Goal: Task Accomplishment & Management: Complete application form

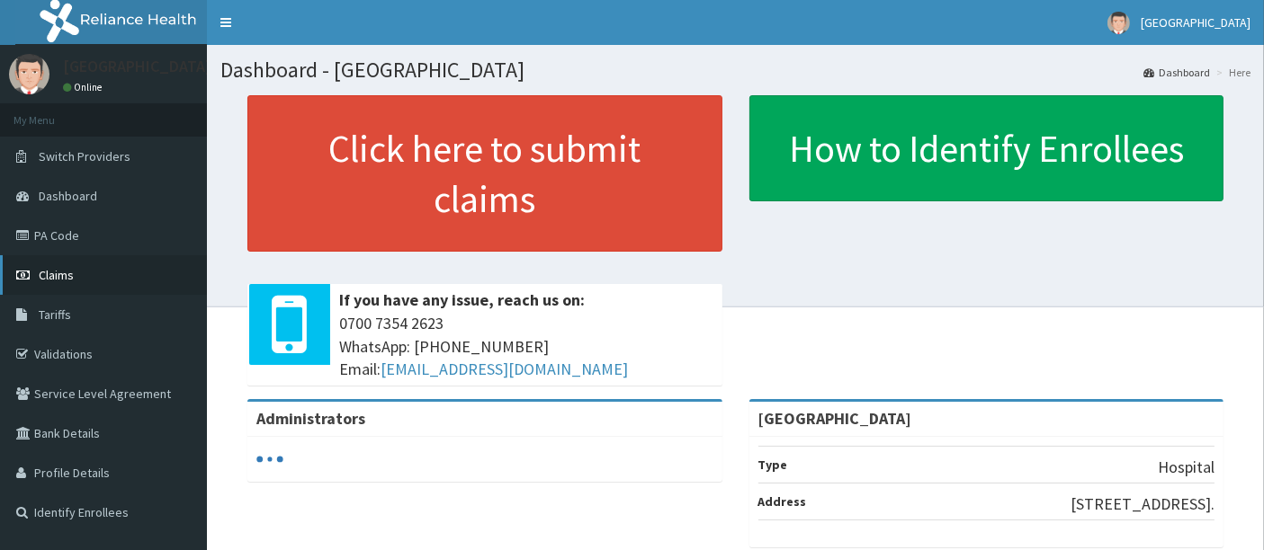
click at [89, 283] on link "Claims" at bounding box center [103, 275] width 207 height 40
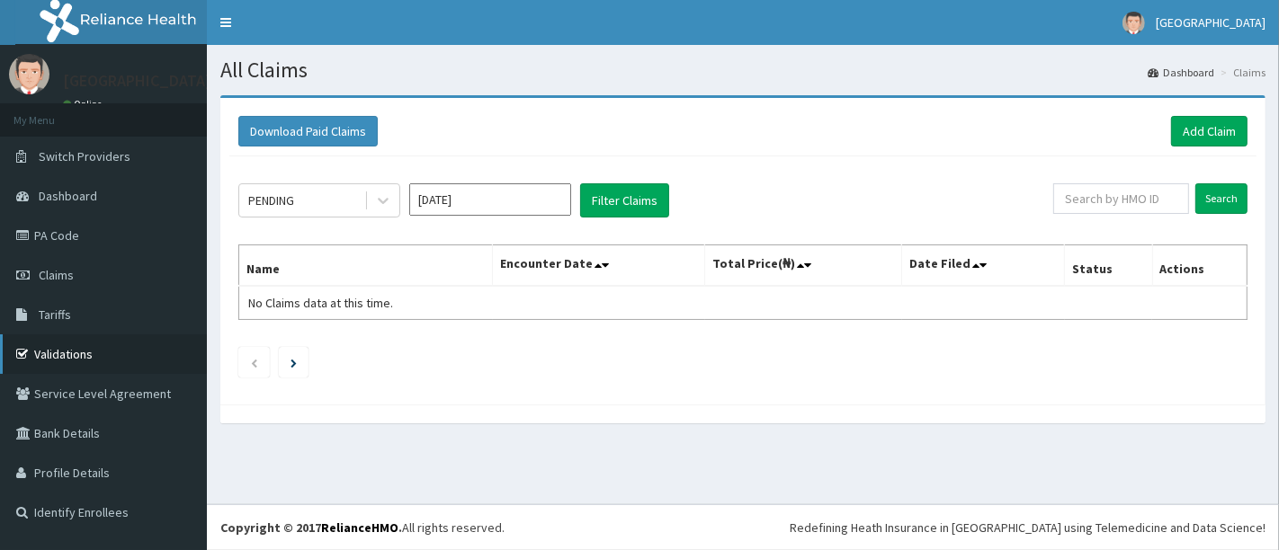
click at [74, 353] on link "Validations" at bounding box center [103, 355] width 207 height 40
click at [1210, 127] on link "Add Claim" at bounding box center [1209, 131] width 76 height 31
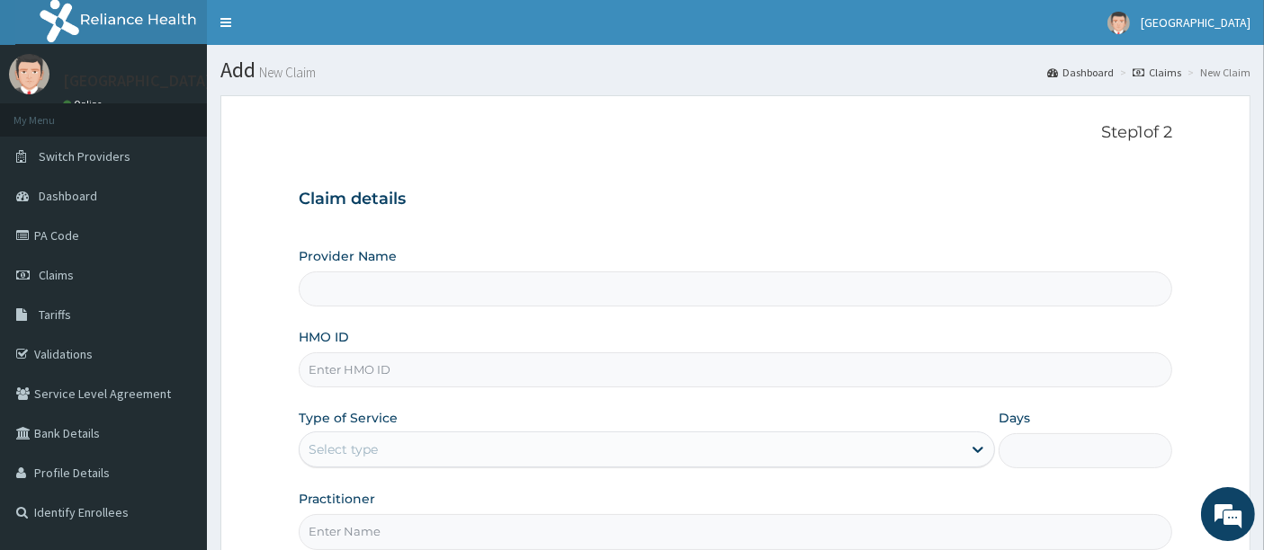
click at [447, 384] on input "HMO ID" at bounding box center [736, 370] width 874 height 35
type input "[GEOGRAPHIC_DATA]"
type input "ret/11753/a"
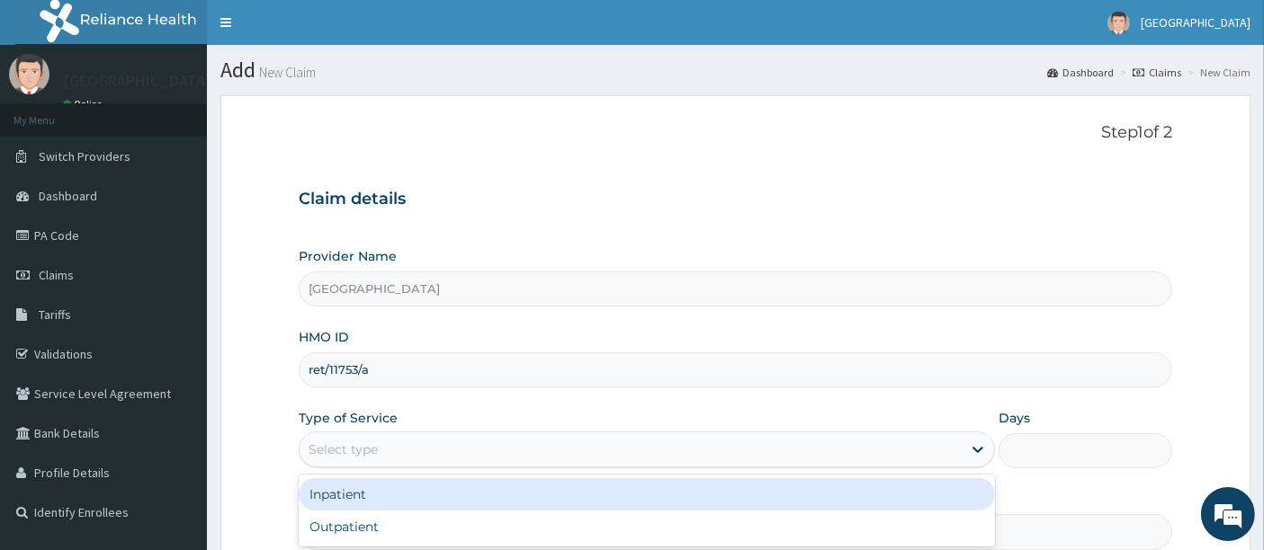
click at [349, 450] on div "Select type" at bounding box center [343, 450] width 69 height 18
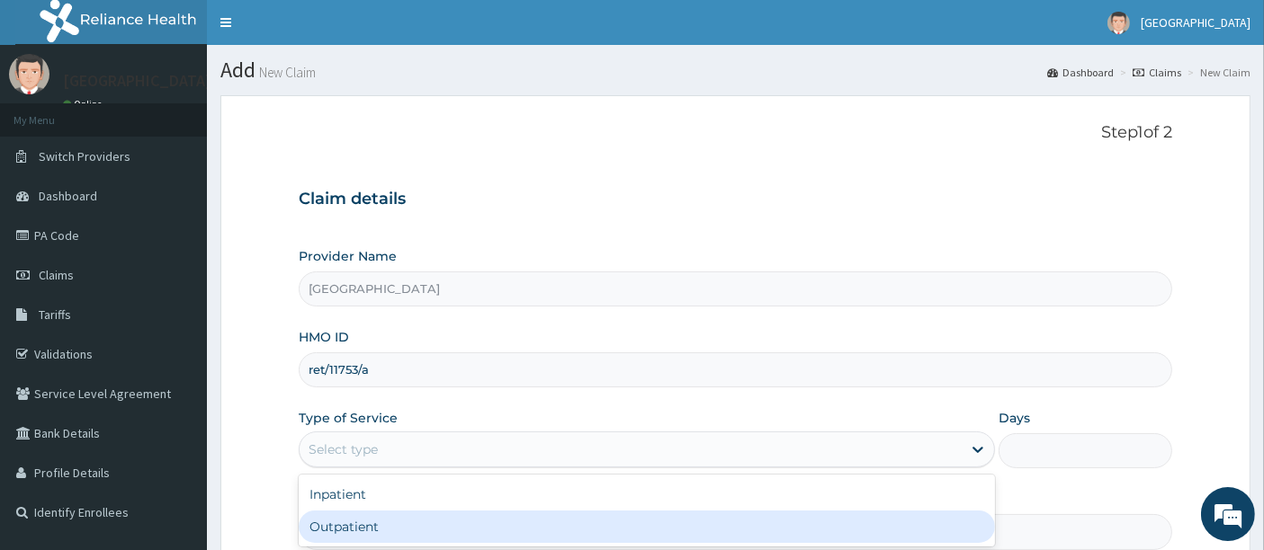
click at [338, 531] on div "Outpatient" at bounding box center [647, 527] width 696 height 32
type input "1"
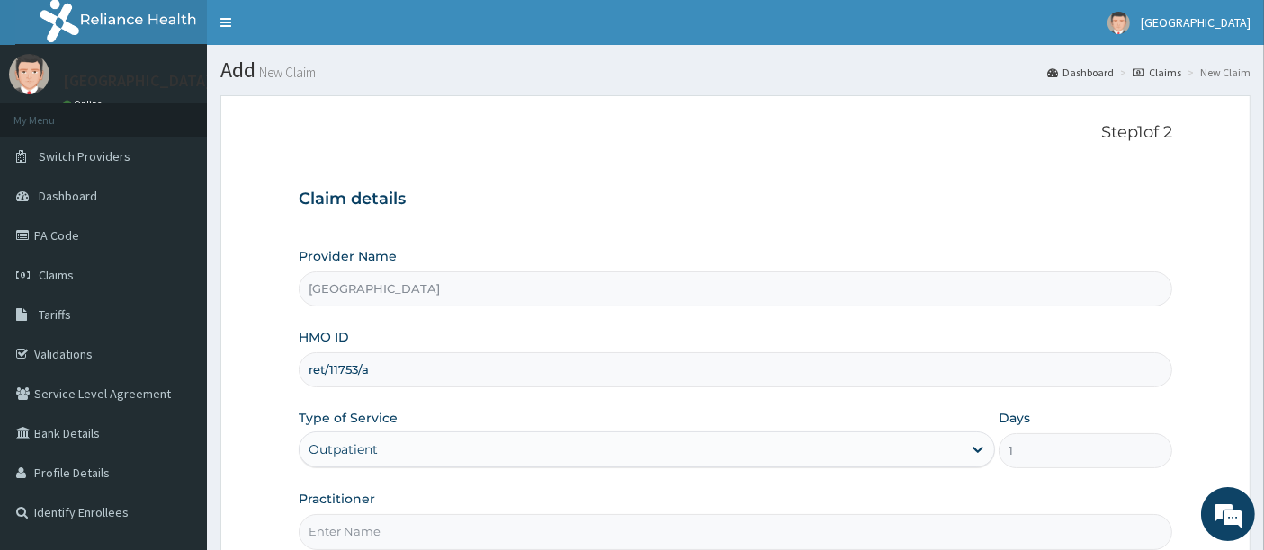
click at [283, 477] on form "Step 1 of 2 Claim details Provider Name Holyfill Hospital HMO ID ret/11753/a Ty…" at bounding box center [735, 387] width 1030 height 584
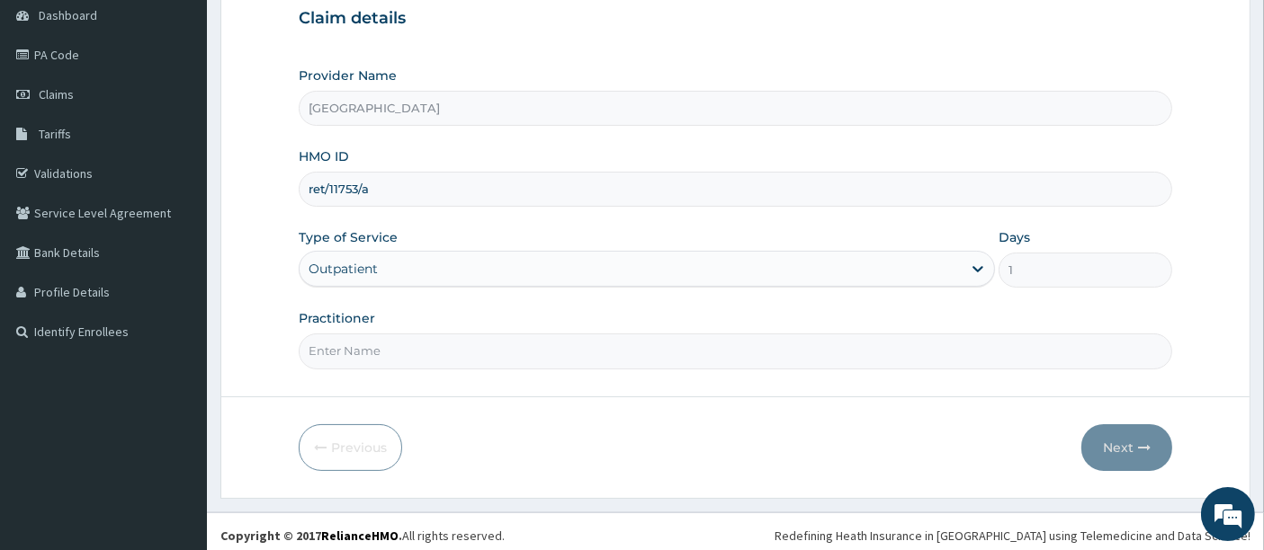
scroll to position [184, 0]
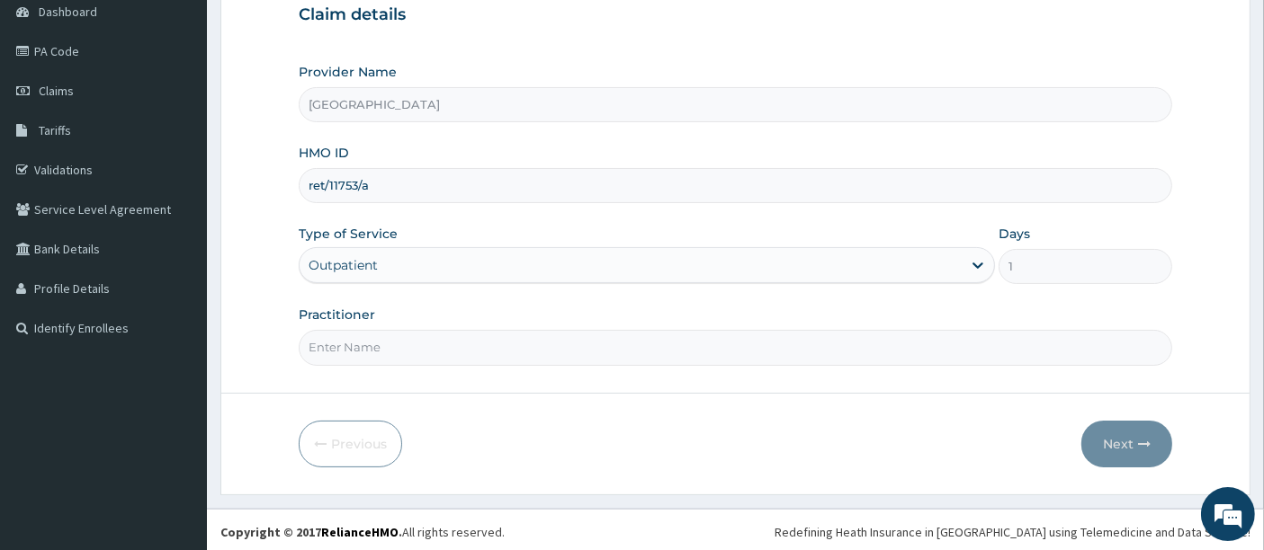
click at [381, 347] on input "Practitioner" at bounding box center [736, 347] width 874 height 35
type input "OMOLADE JOSEPH AYELAJE"
click at [1117, 440] on button "Next" at bounding box center [1126, 444] width 91 height 47
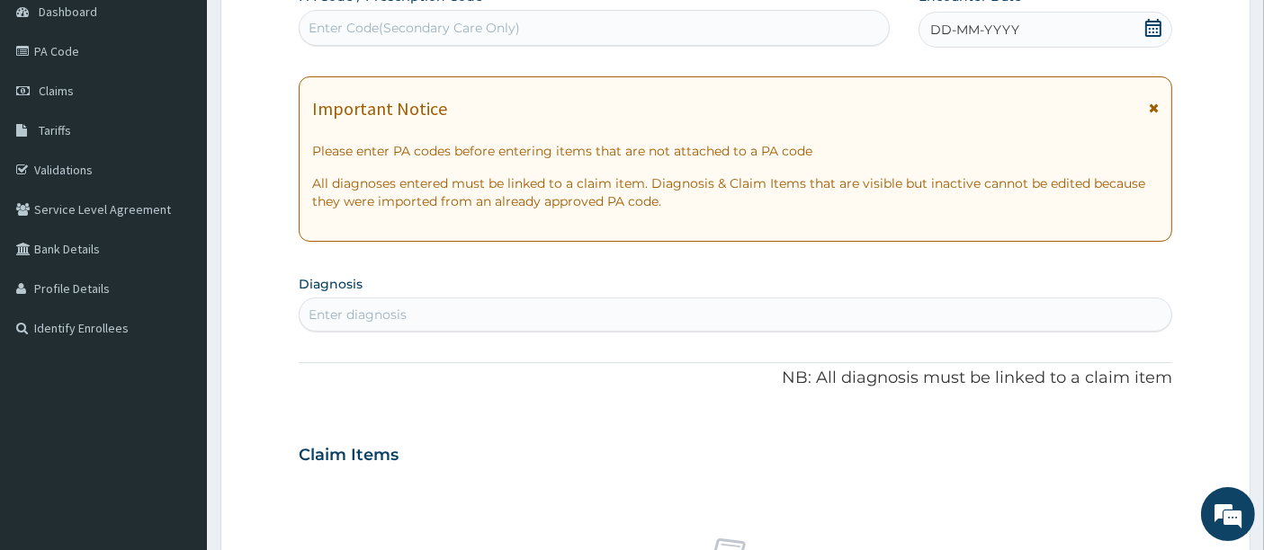
click at [1153, 19] on icon at bounding box center [1153, 28] width 16 height 18
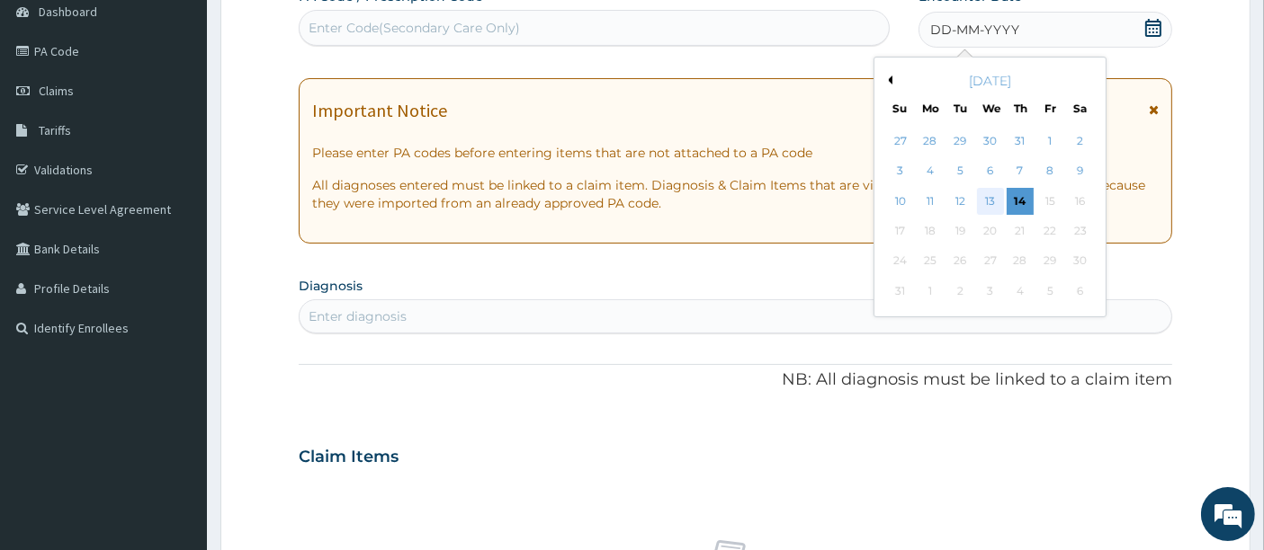
click at [987, 193] on div "13" at bounding box center [990, 201] width 27 height 27
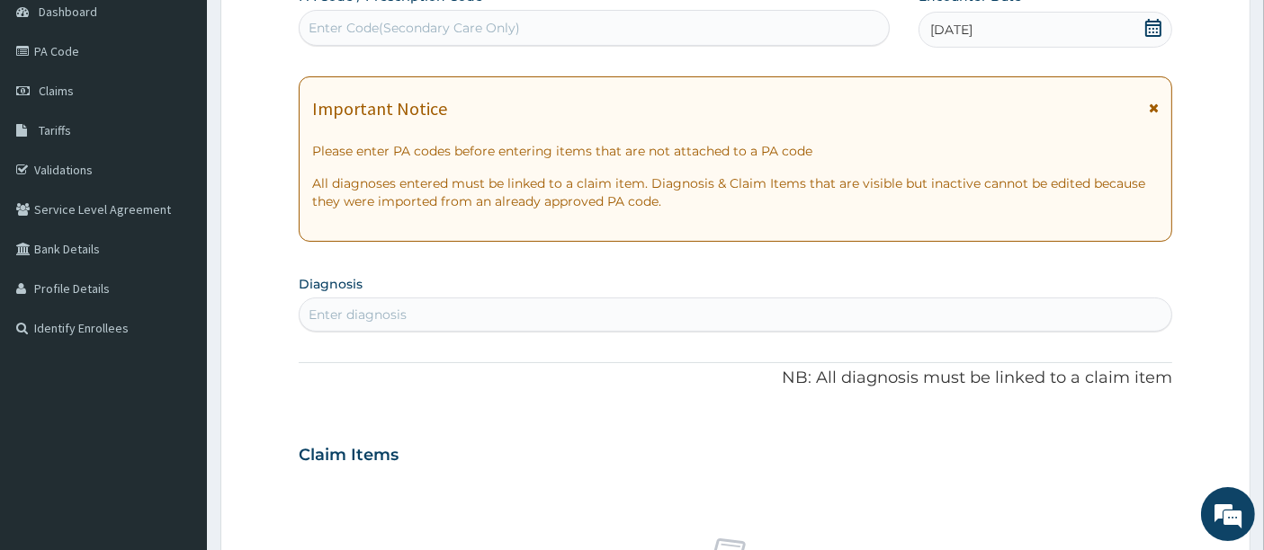
click at [505, 312] on div "Enter diagnosis" at bounding box center [736, 314] width 872 height 29
type input "plasmo"
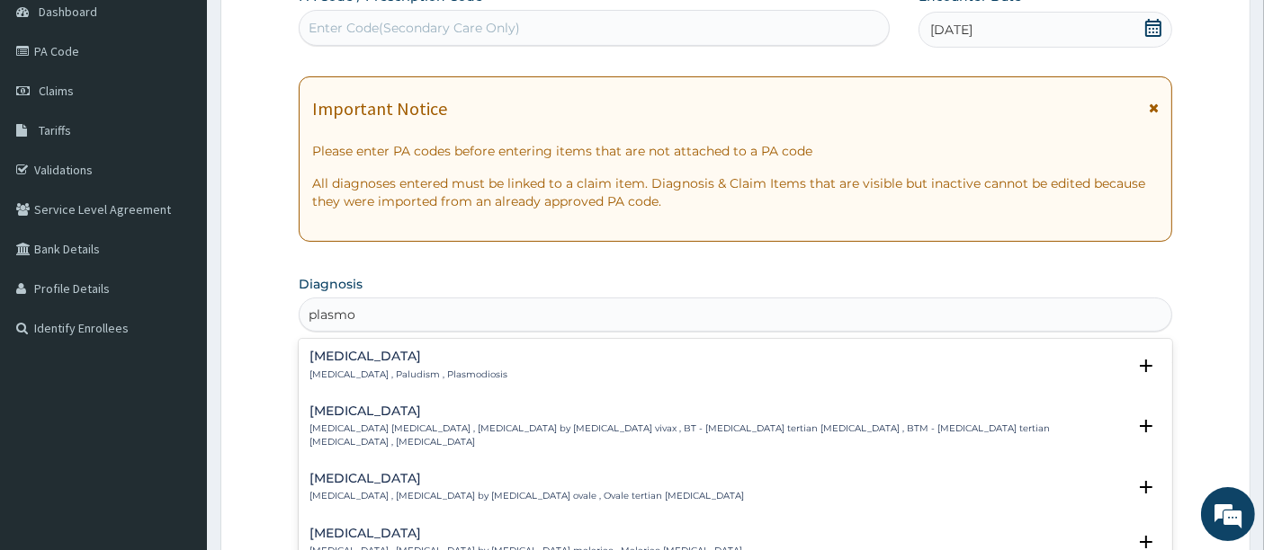
click at [386, 379] on p "Malaria , Paludism , Plasmodiosis" at bounding box center [408, 375] width 198 height 13
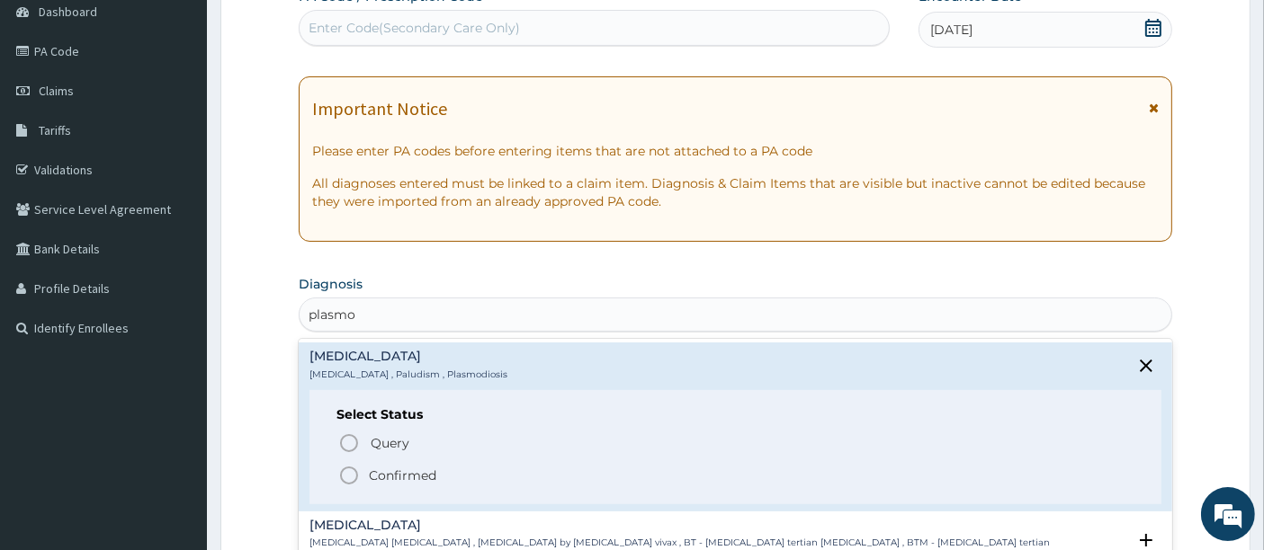
click at [343, 474] on icon "status option filled" at bounding box center [349, 476] width 22 height 22
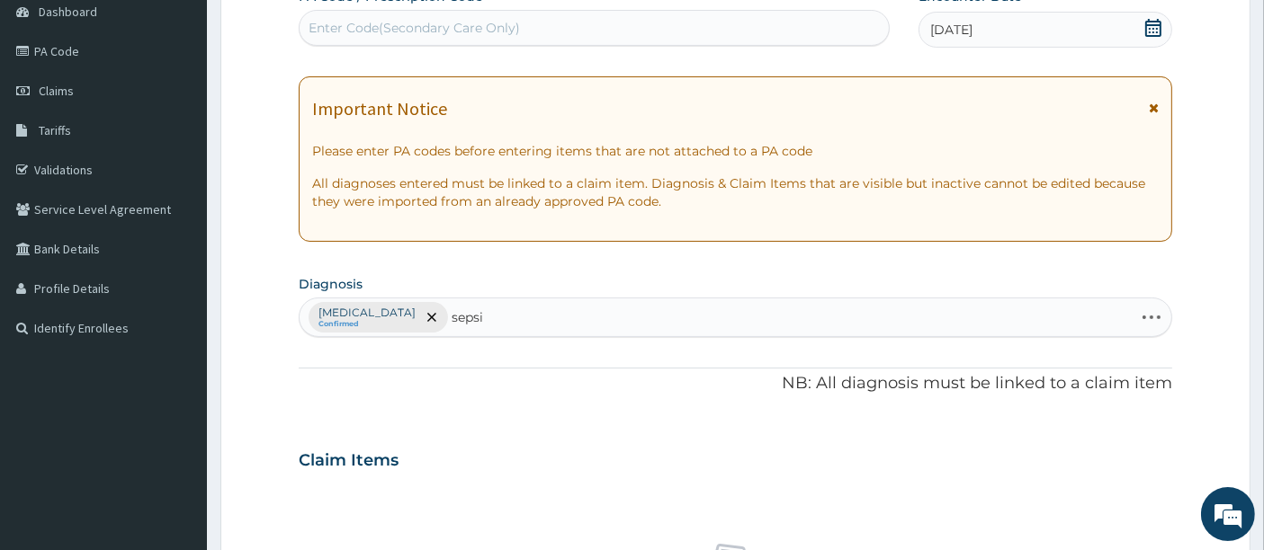
type input "sepsis"
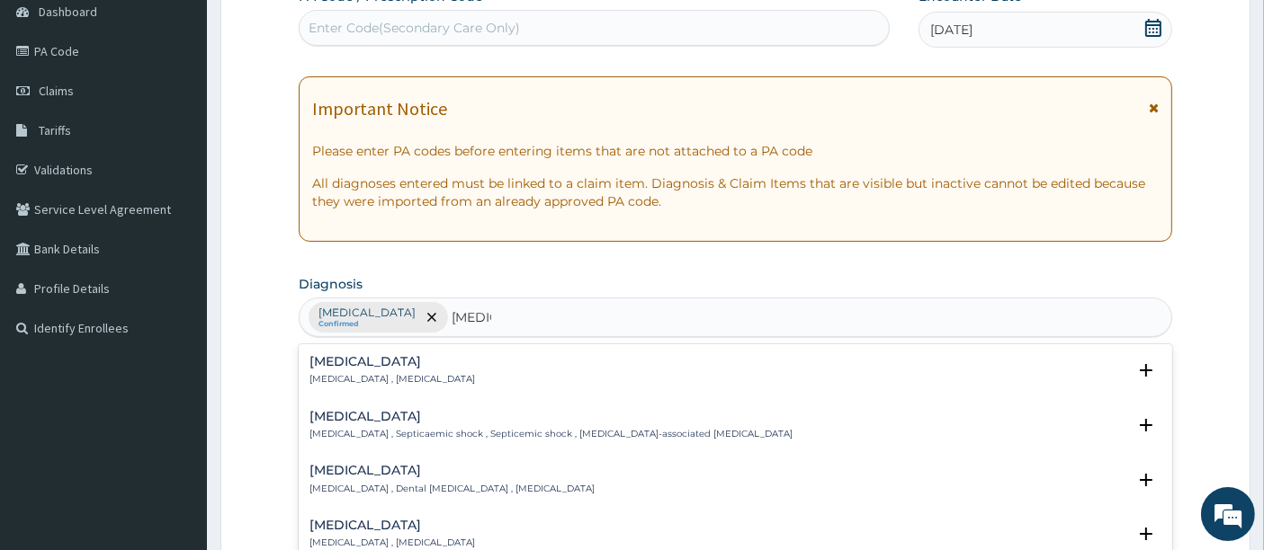
click at [358, 363] on h4 "Sepsis" at bounding box center [391, 361] width 165 height 13
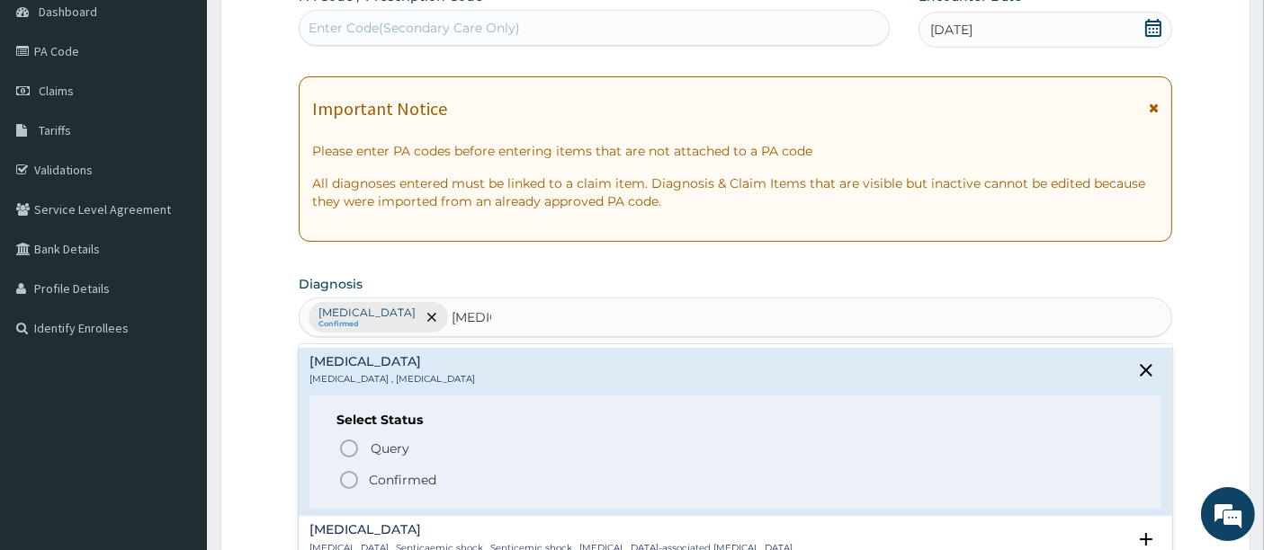
click at [349, 479] on icon "status option filled" at bounding box center [349, 481] width 22 height 22
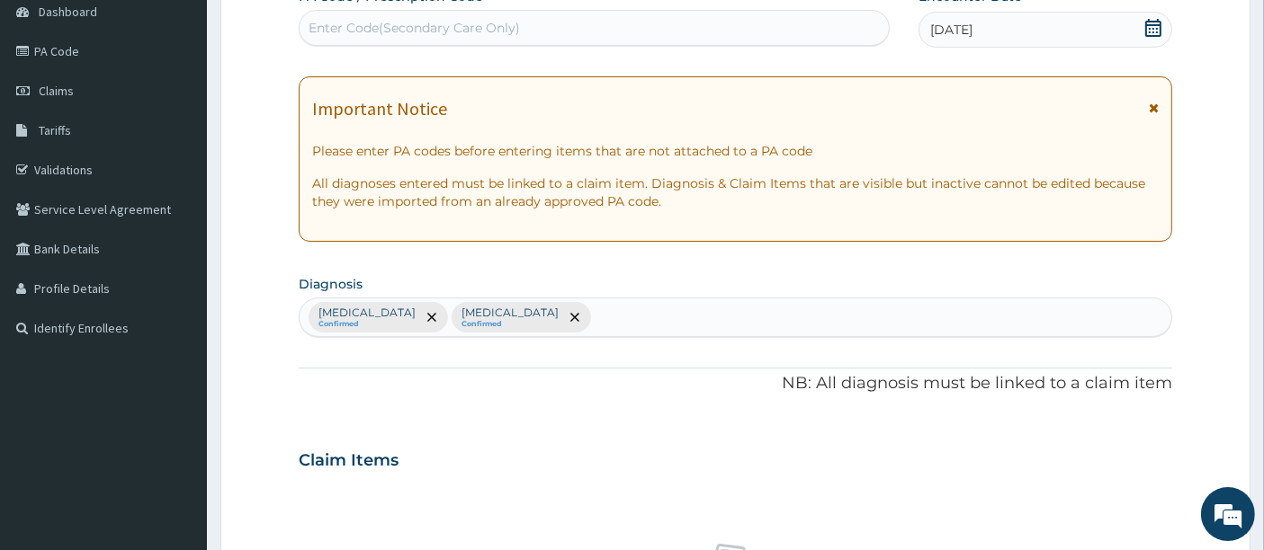
click at [357, 429] on div "PA Code / Prescription Code Enter Code(Secondary Care Only) Encounter Date 13-0…" at bounding box center [736, 455] width 874 height 936
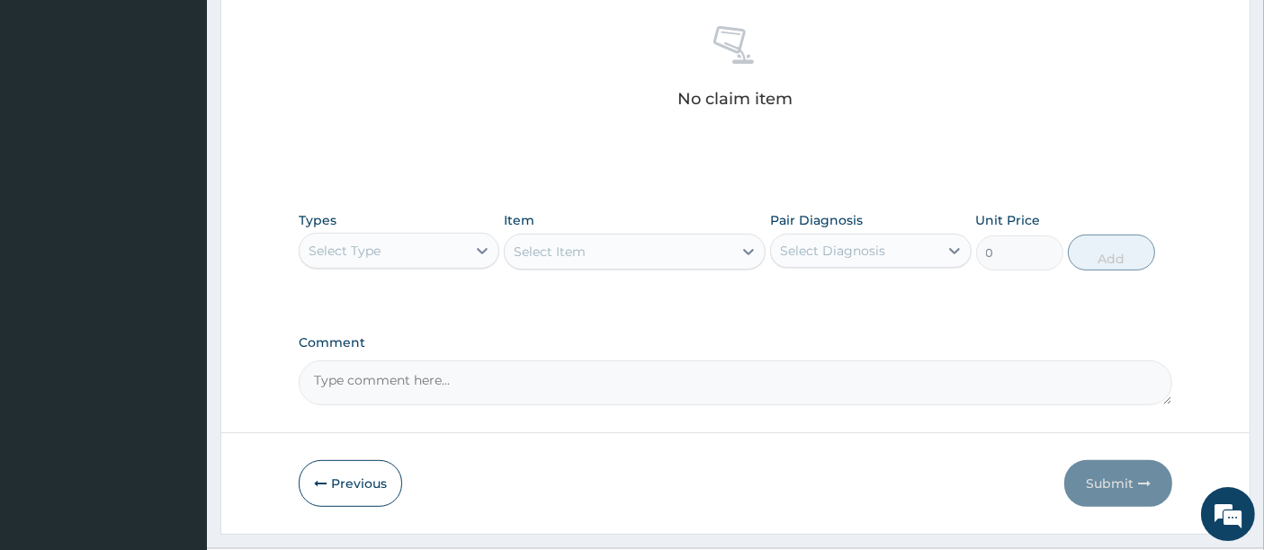
scroll to position [704, 0]
click at [349, 243] on div "Select Type" at bounding box center [345, 249] width 72 height 18
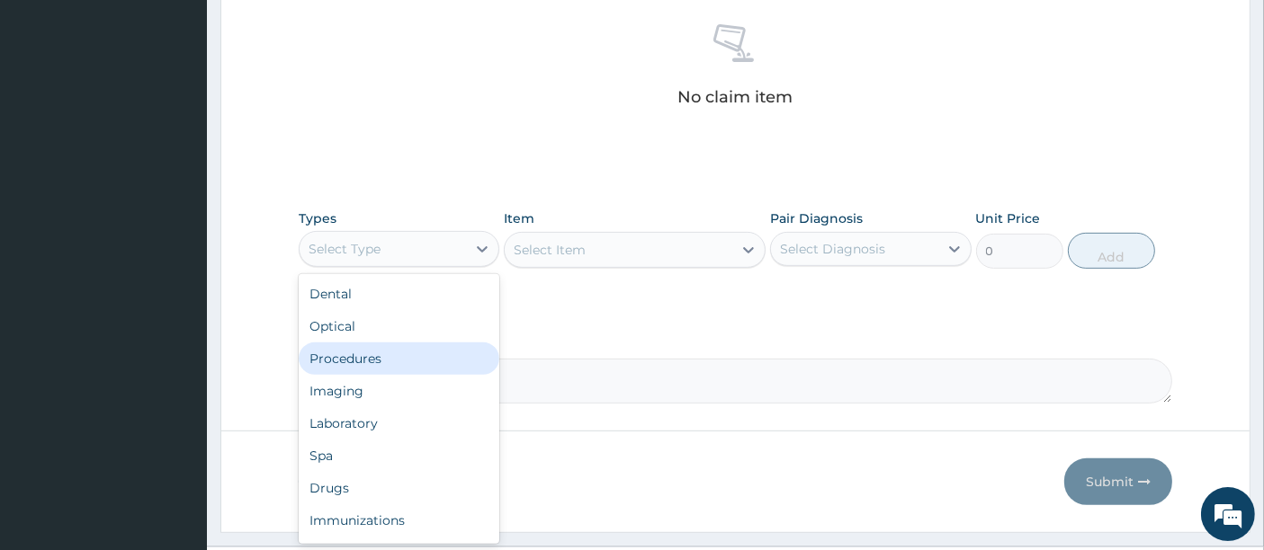
click at [353, 365] on div "Procedures" at bounding box center [399, 359] width 201 height 32
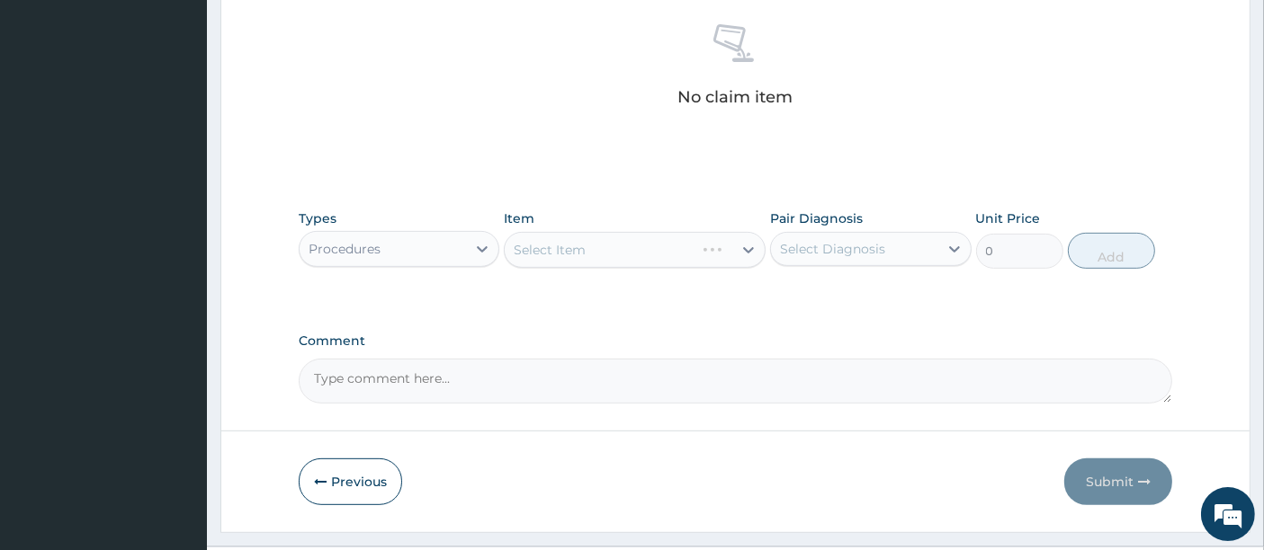
click at [622, 237] on div "Select Item" at bounding box center [635, 250] width 262 height 36
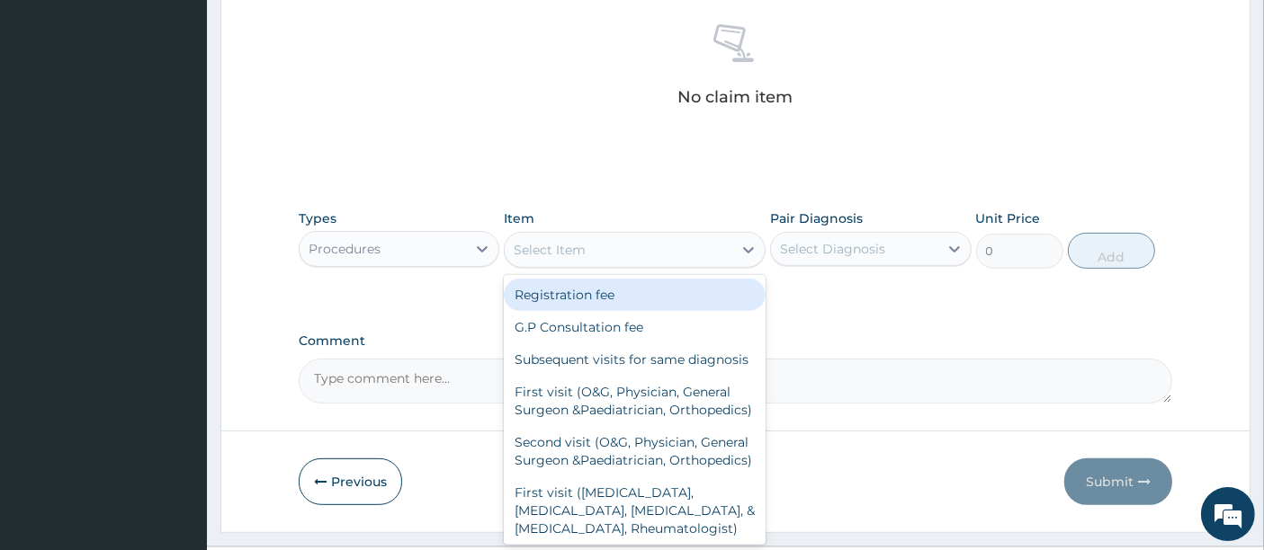
click at [622, 237] on div "Select Item" at bounding box center [619, 250] width 228 height 29
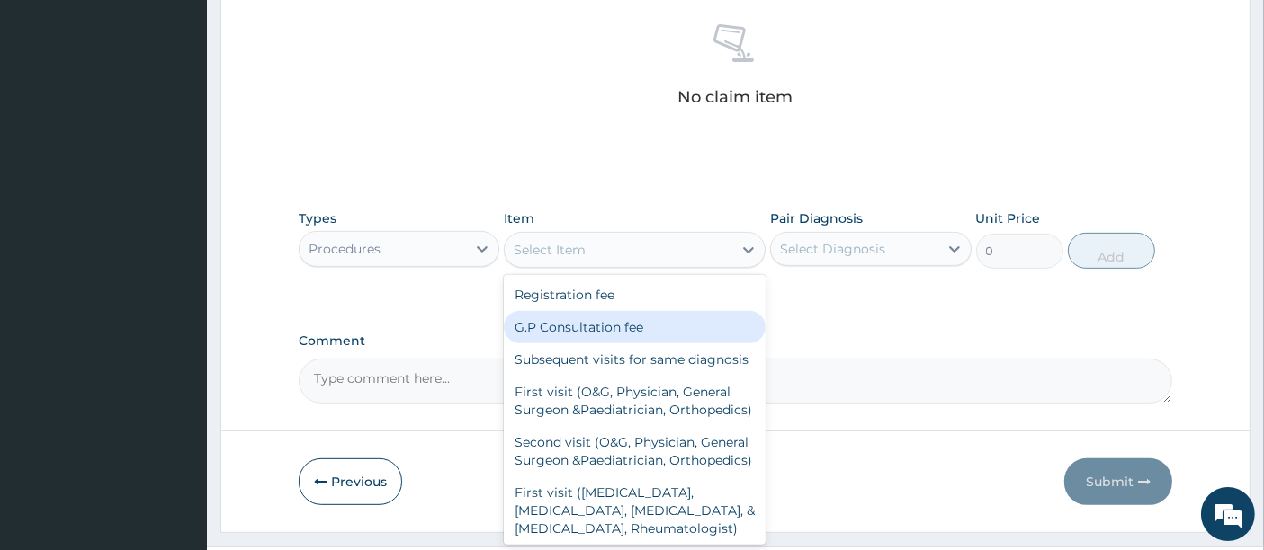
click at [582, 311] on div "G.P Consultation fee" at bounding box center [635, 327] width 262 height 32
type input "2000"
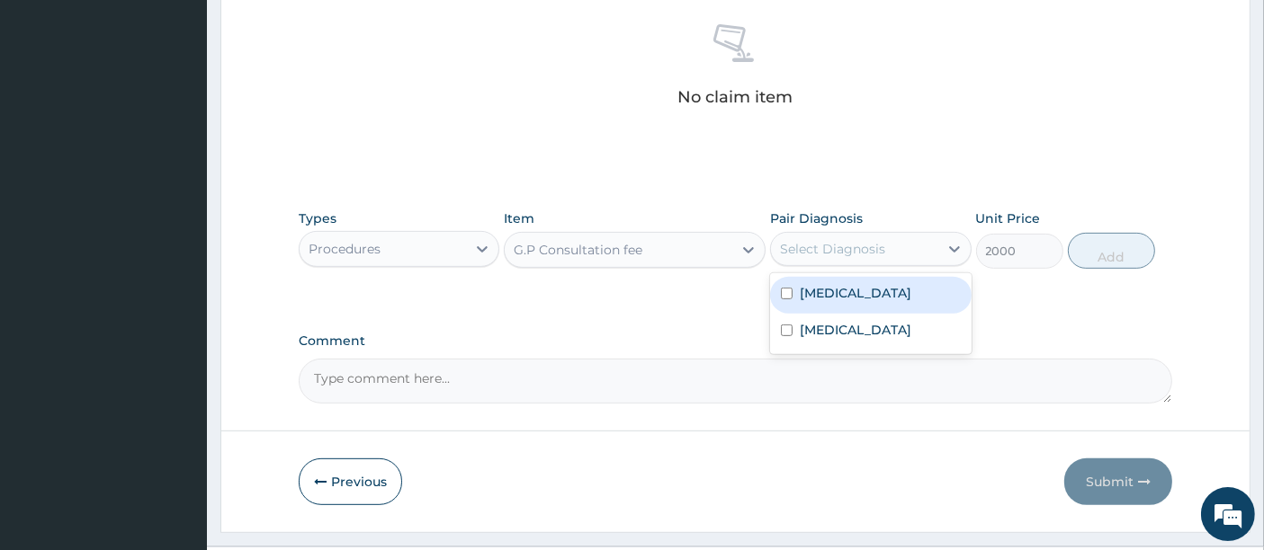
click at [825, 246] on div "Select Diagnosis" at bounding box center [832, 249] width 105 height 18
click at [799, 301] on div "Malaria" at bounding box center [870, 295] width 201 height 37
checkbox input "true"
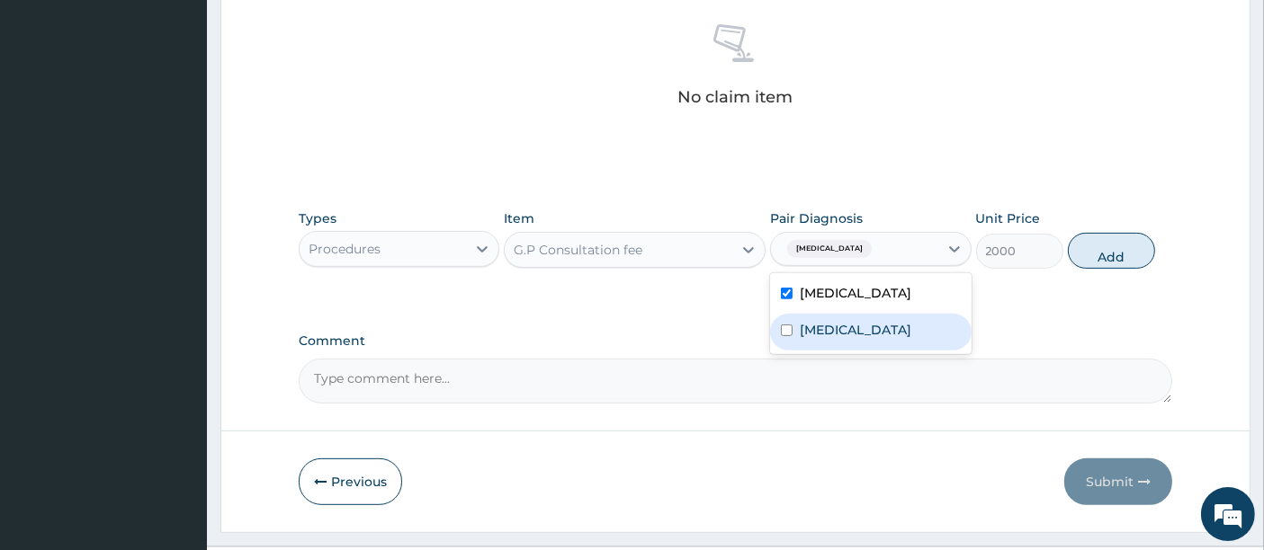
click at [799, 319] on div "Sepsis" at bounding box center [870, 332] width 201 height 37
checkbox input "true"
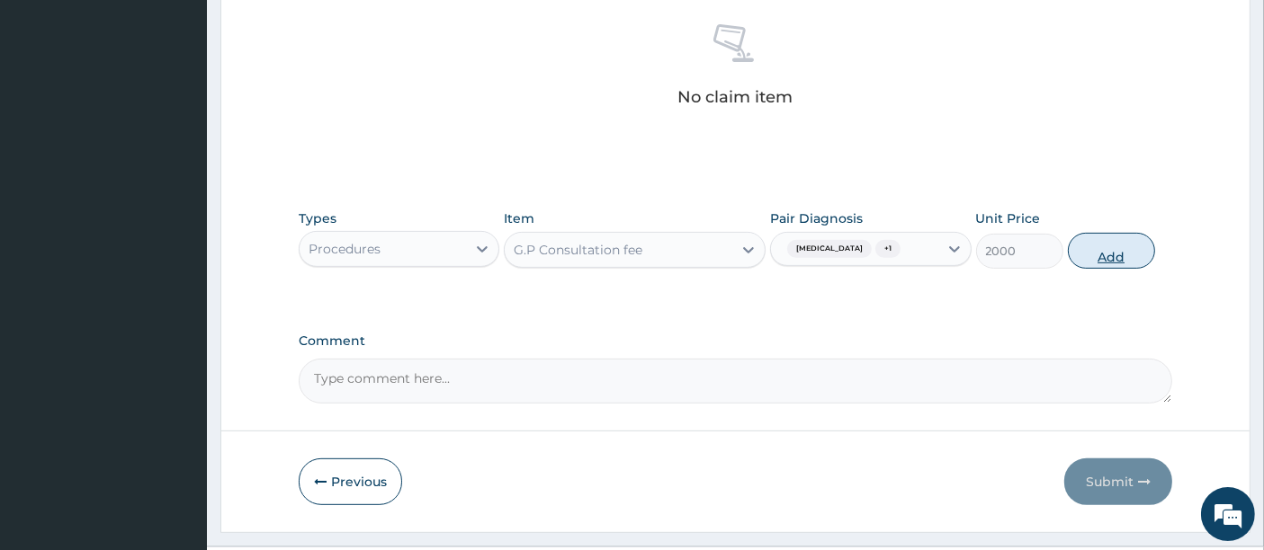
click at [1095, 254] on button "Add" at bounding box center [1111, 251] width 87 height 36
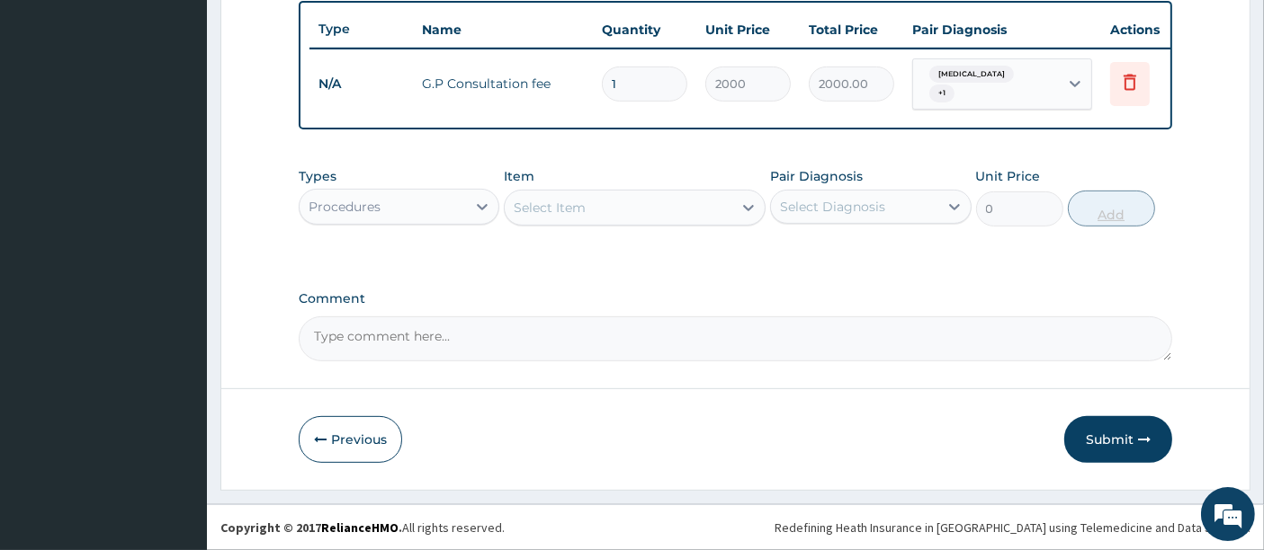
scroll to position [671, 0]
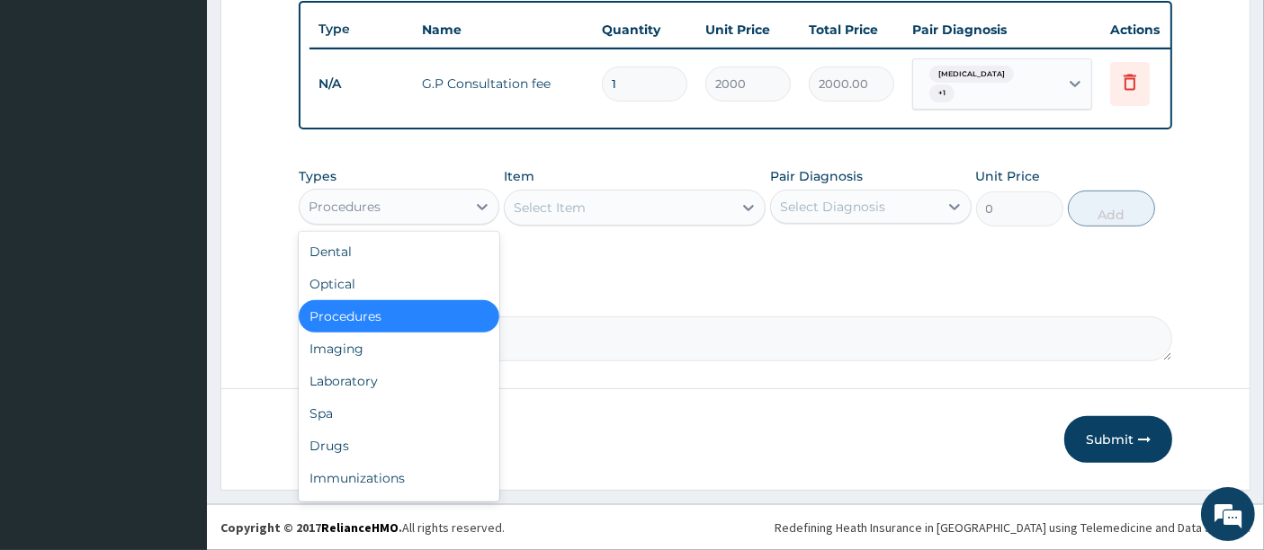
click at [389, 218] on div "Procedures" at bounding box center [383, 206] width 166 height 29
click at [380, 377] on div "Laboratory" at bounding box center [399, 381] width 201 height 32
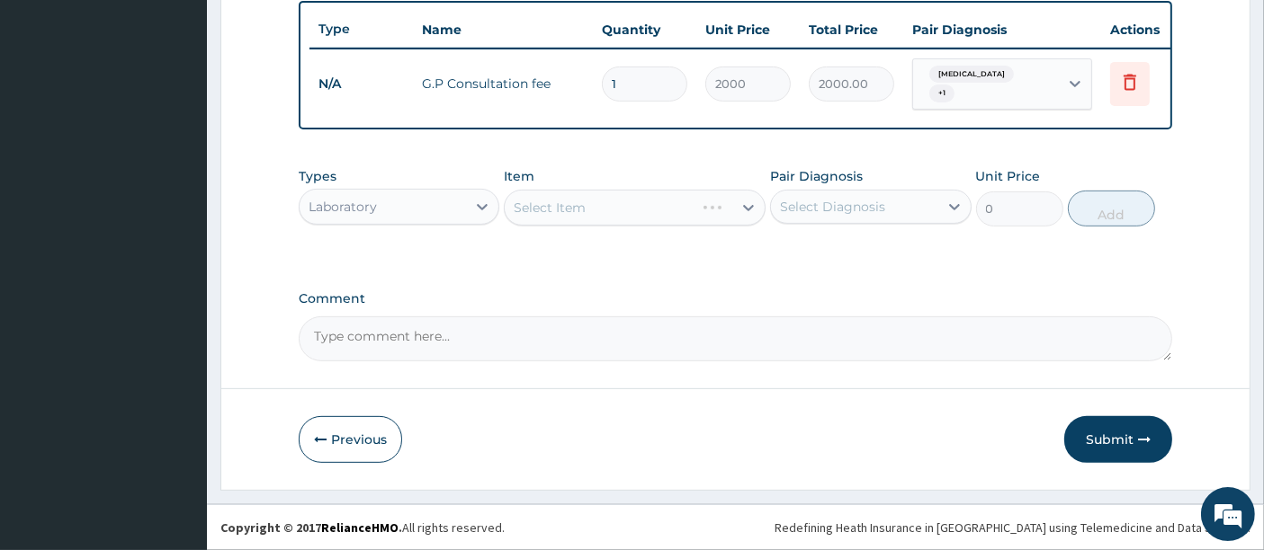
click at [627, 207] on div "Select Item" at bounding box center [635, 208] width 262 height 36
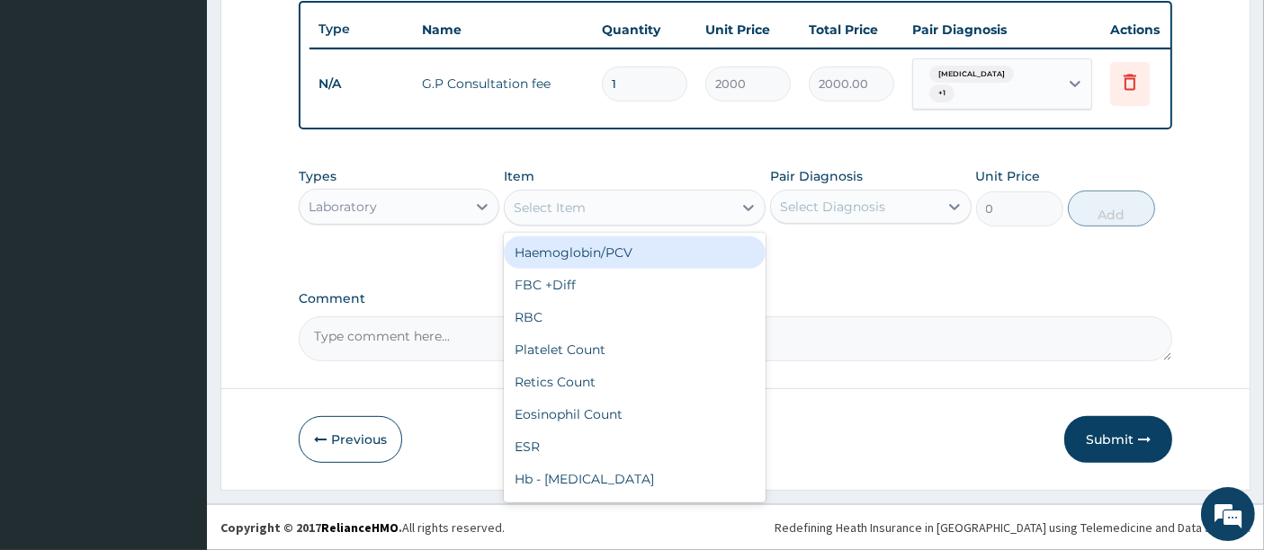
click at [627, 207] on div "Select Item" at bounding box center [619, 207] width 228 height 29
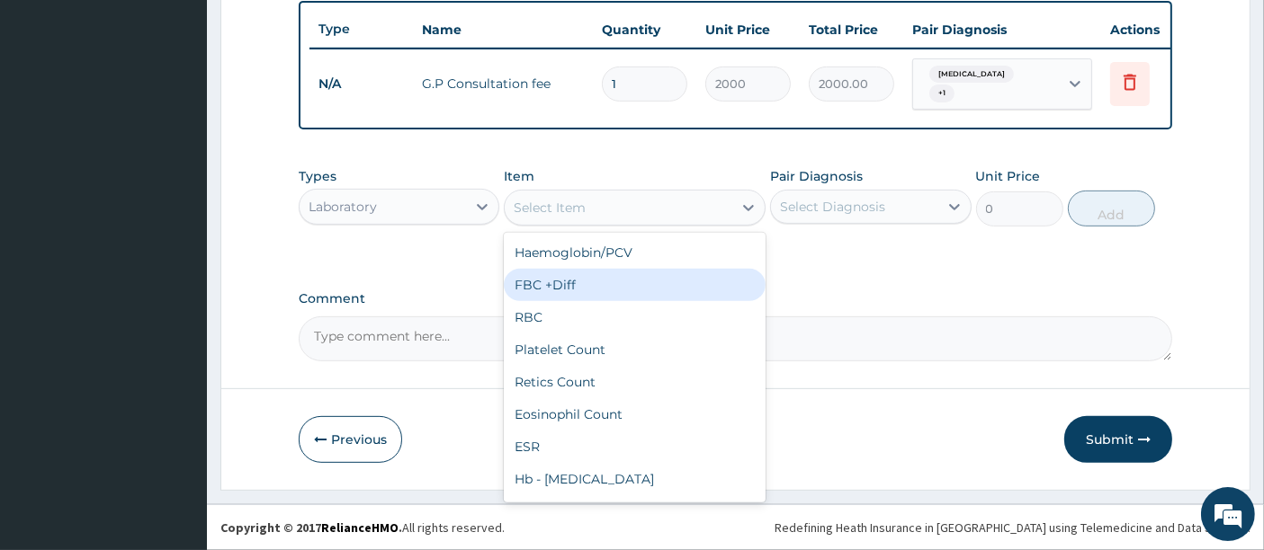
click at [559, 289] on div "FBC +Diff" at bounding box center [635, 285] width 262 height 32
type input "2500"
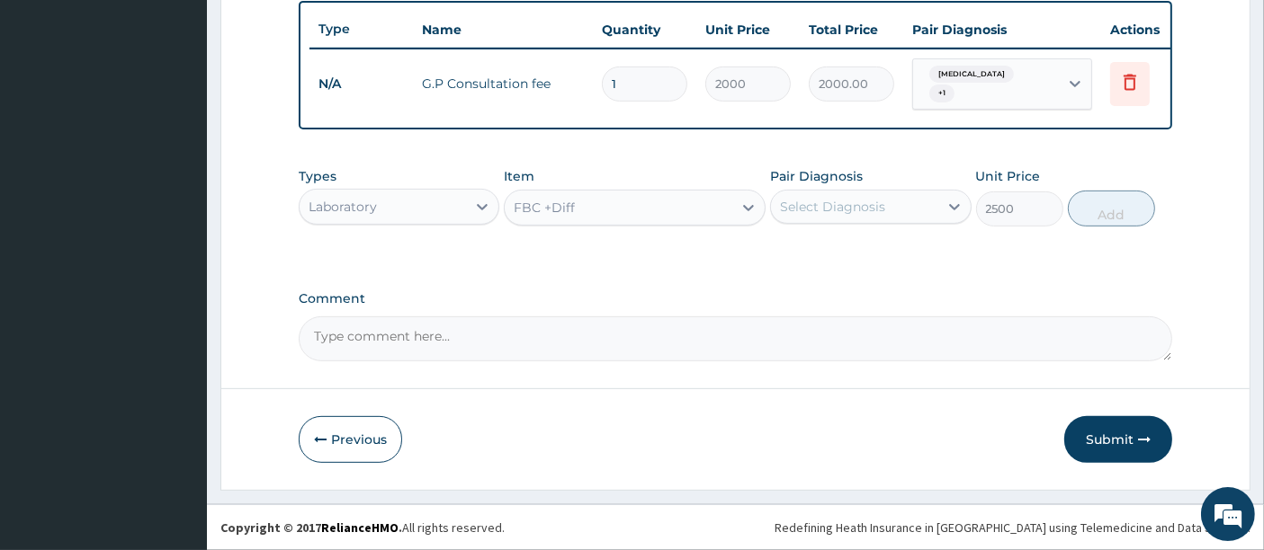
click at [876, 190] on div "Pair Diagnosis Select Diagnosis" at bounding box center [870, 196] width 201 height 59
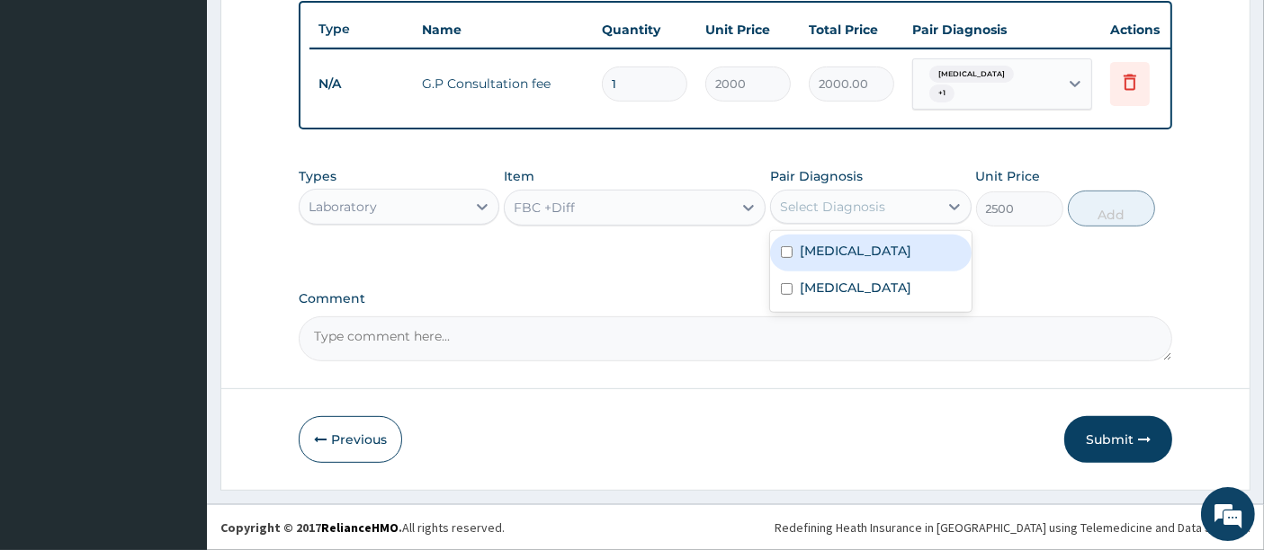
click at [861, 208] on div "Select Diagnosis" at bounding box center [832, 207] width 105 height 18
click at [824, 254] on label "Malaria" at bounding box center [856, 251] width 112 height 18
checkbox input "true"
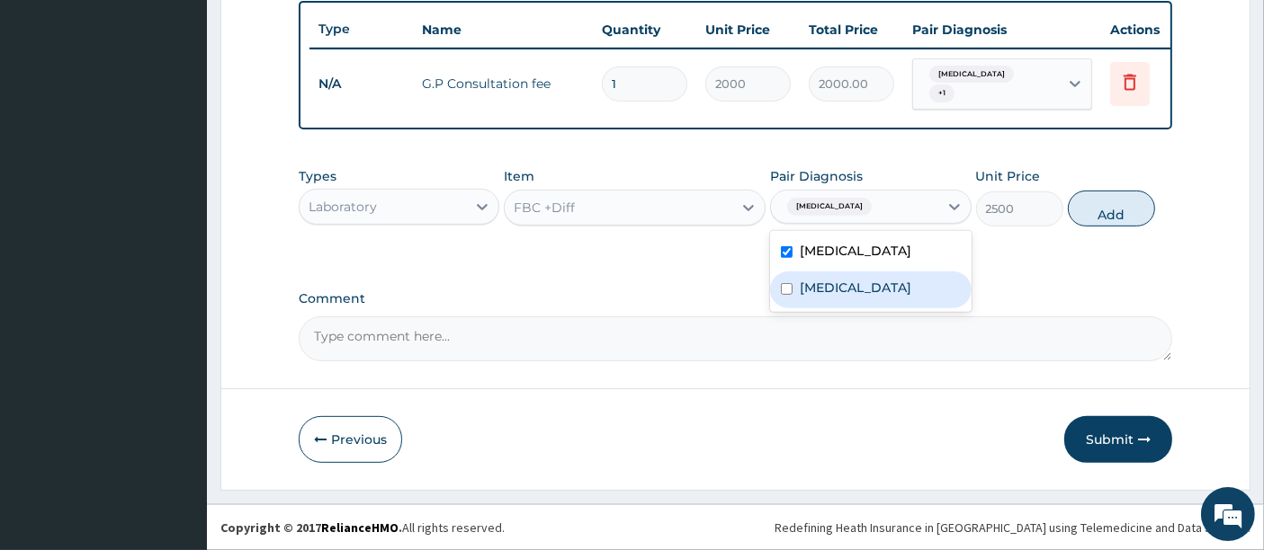
click at [809, 283] on label "Sepsis" at bounding box center [856, 288] width 112 height 18
checkbox input "true"
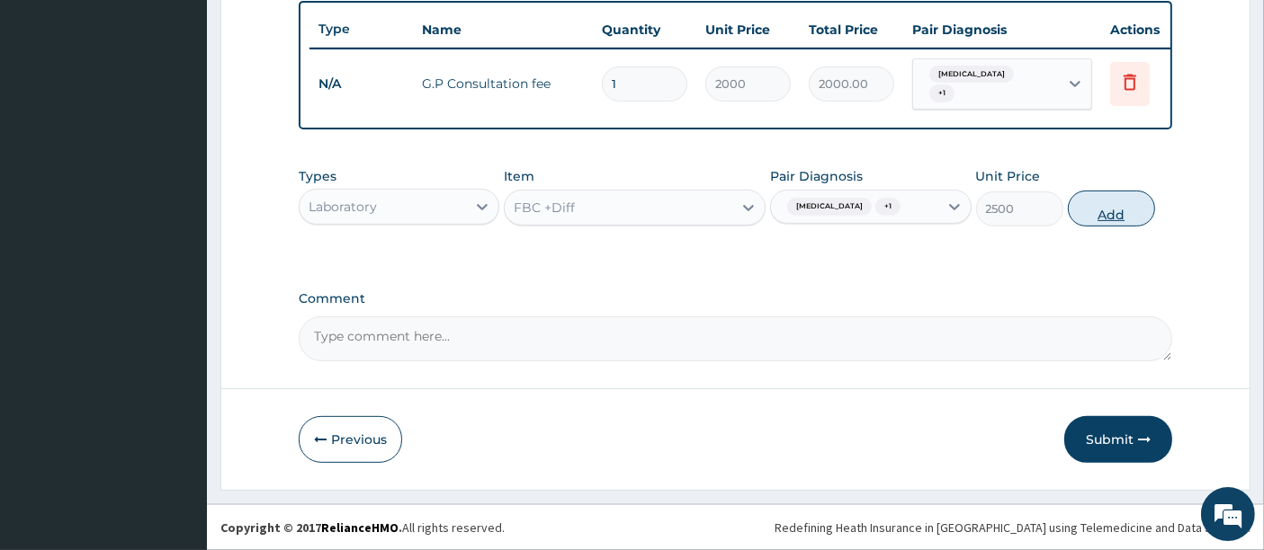
click at [1117, 206] on button "Add" at bounding box center [1111, 209] width 87 height 36
type input "0"
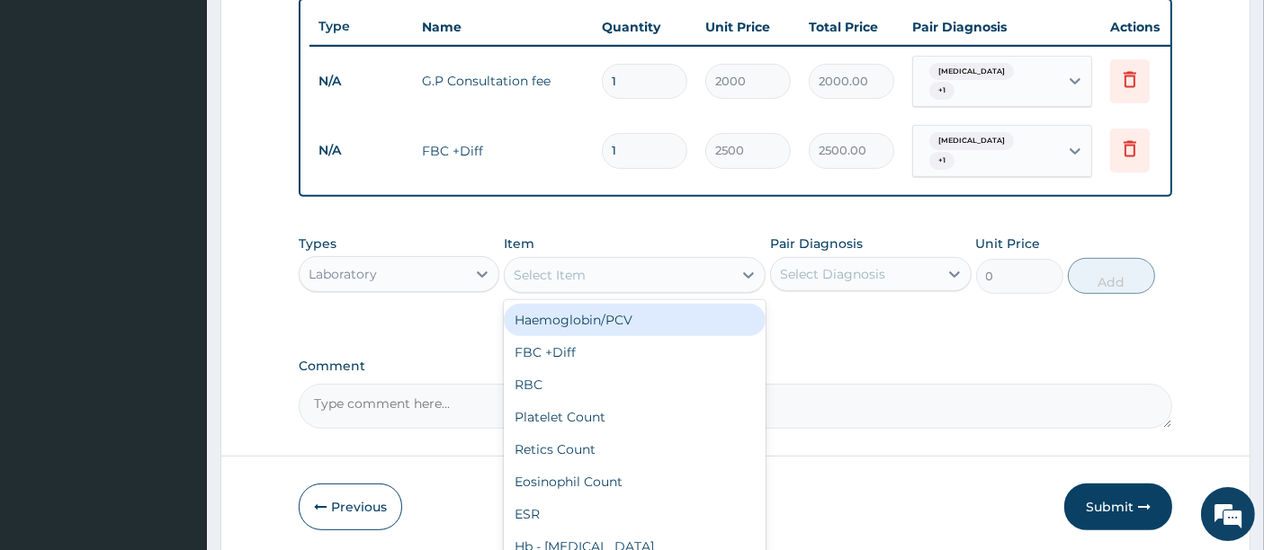
click at [586, 269] on div "Select Item" at bounding box center [619, 275] width 228 height 29
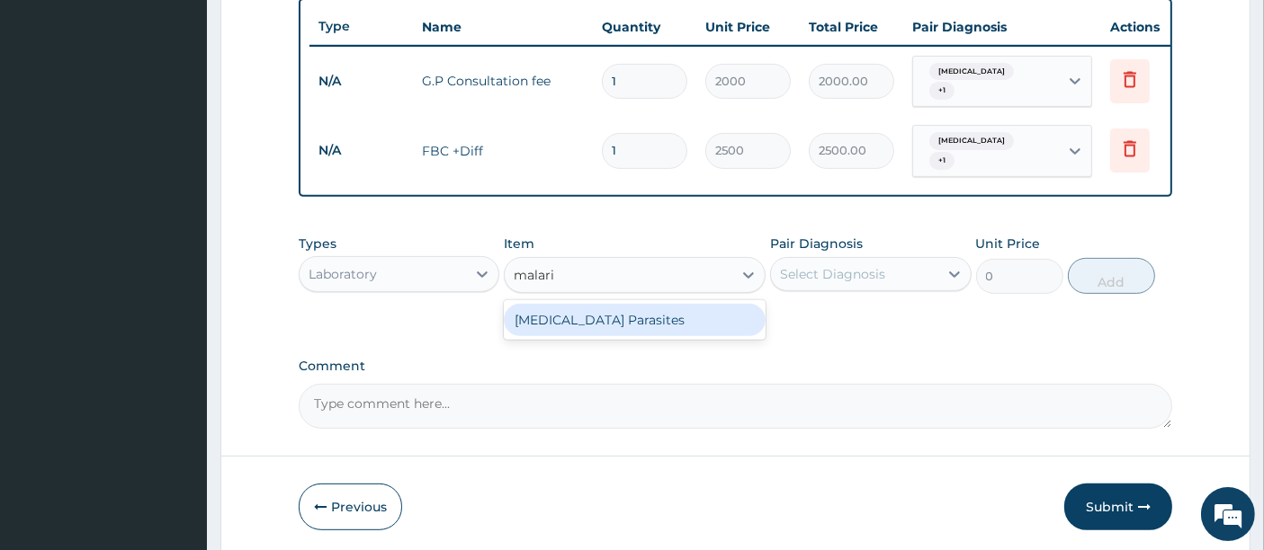
type input "malaria"
click at [577, 304] on div "Malaria Parasites" at bounding box center [635, 320] width 262 height 32
type input "1000"
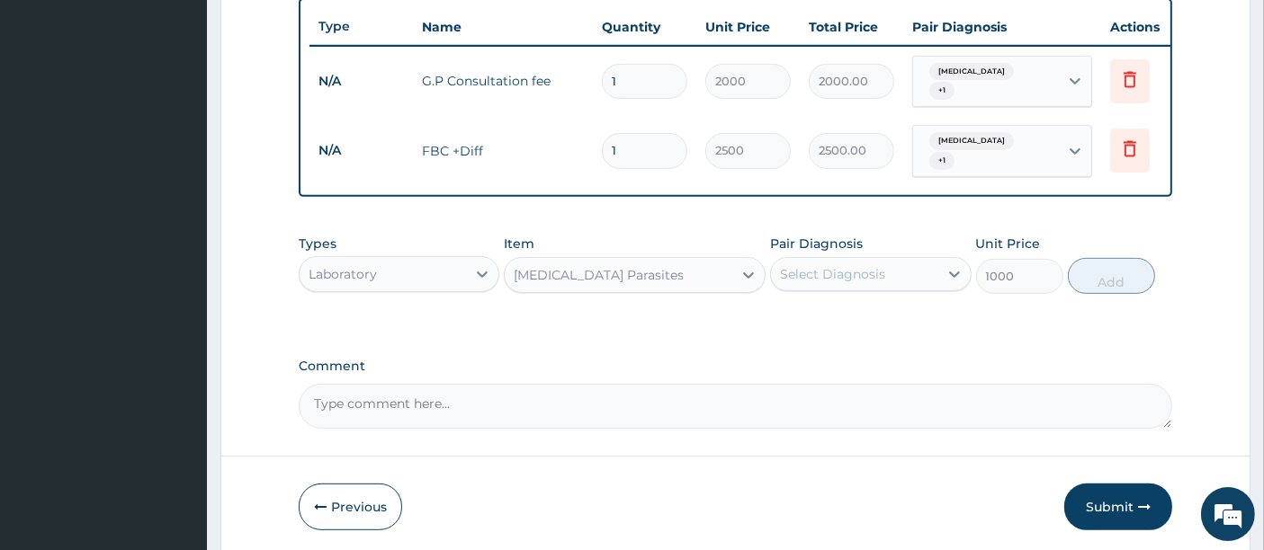
click at [812, 276] on div "Select Diagnosis" at bounding box center [832, 274] width 105 height 18
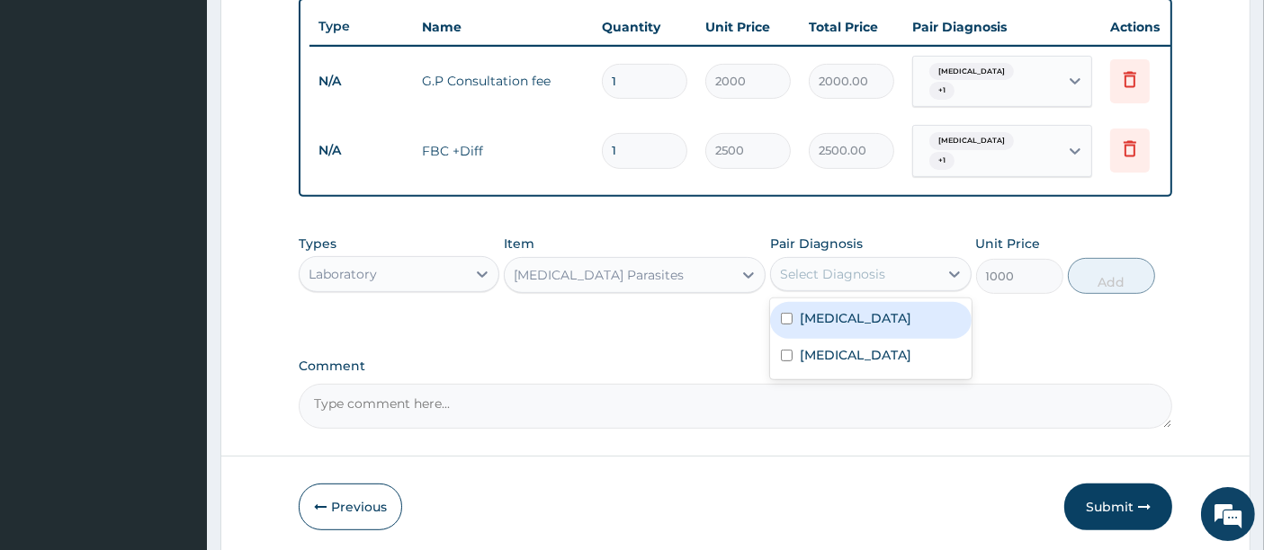
click at [804, 311] on label "Malaria" at bounding box center [856, 318] width 112 height 18
checkbox input "true"
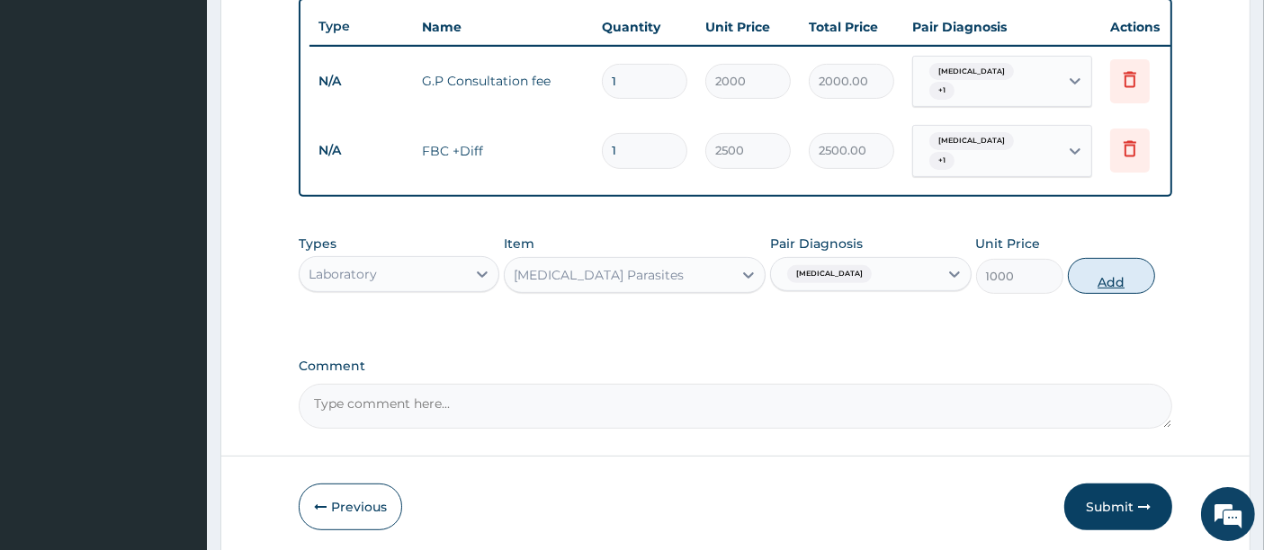
click at [1103, 279] on button "Add" at bounding box center [1111, 276] width 87 height 36
type input "0"
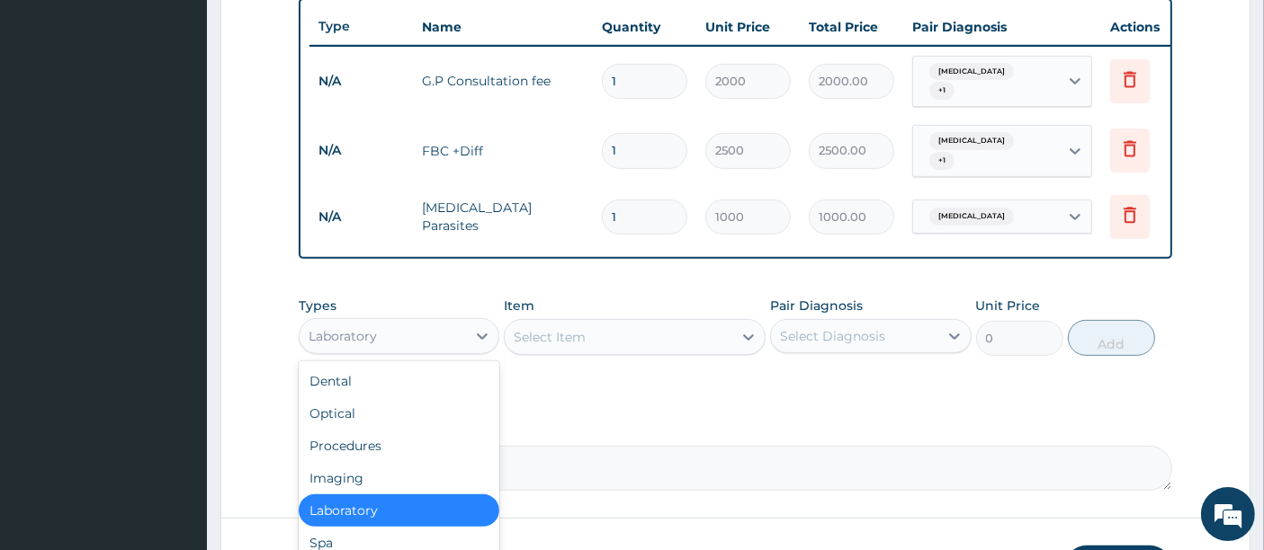
click at [332, 332] on div "Laboratory" at bounding box center [343, 336] width 68 height 18
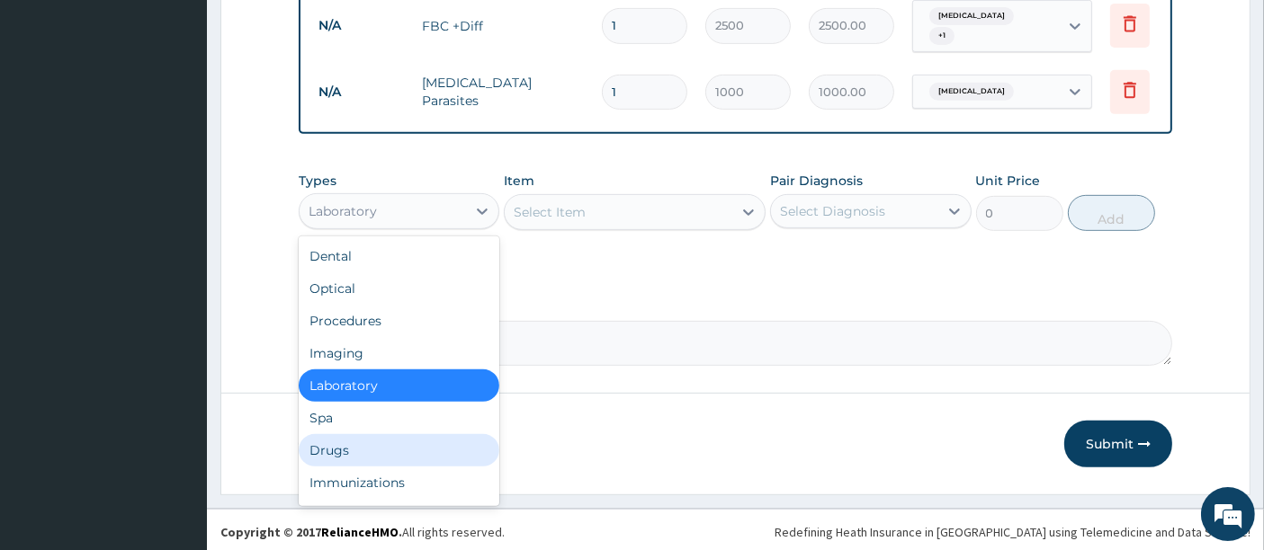
click at [331, 445] on div "Drugs" at bounding box center [399, 450] width 201 height 32
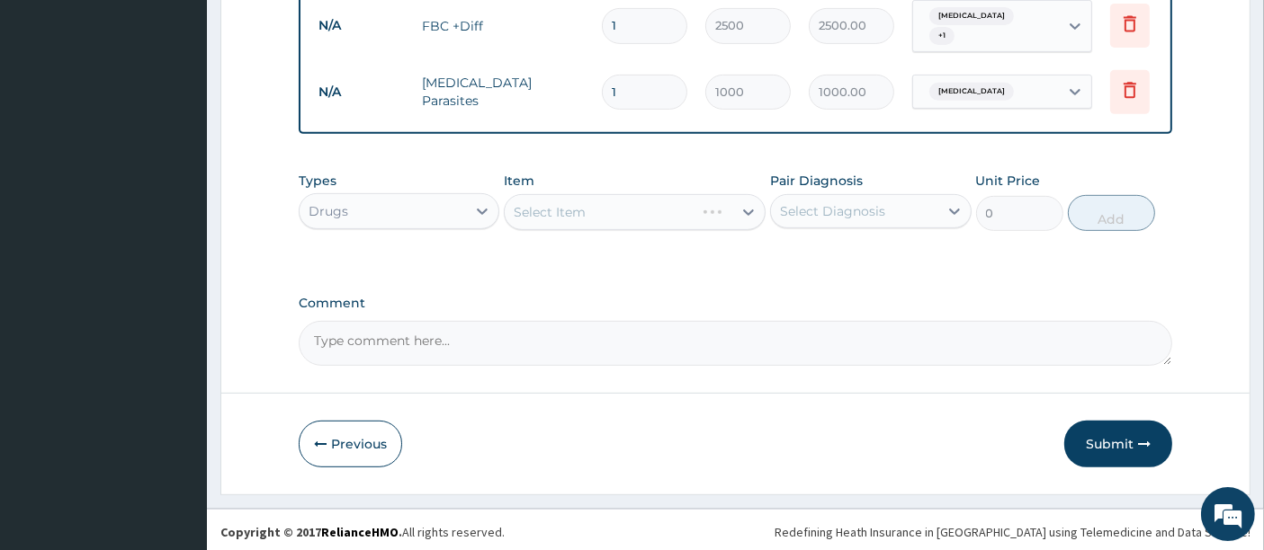
click at [625, 202] on div "Select Item" at bounding box center [635, 212] width 262 height 36
click at [625, 202] on div "Select Item" at bounding box center [619, 212] width 228 height 29
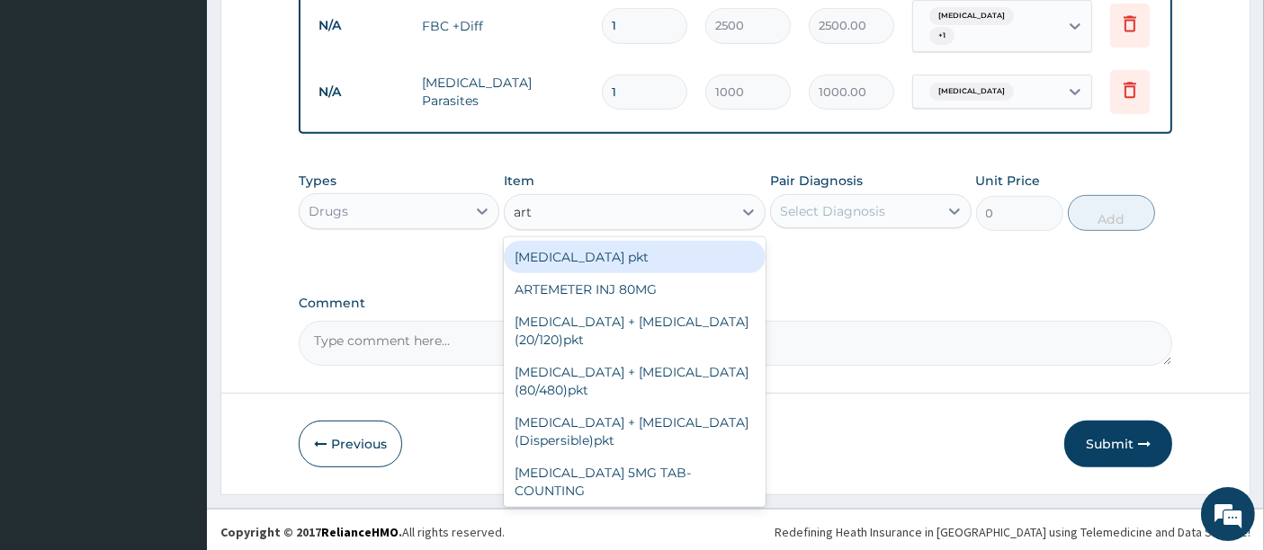
type input "arte"
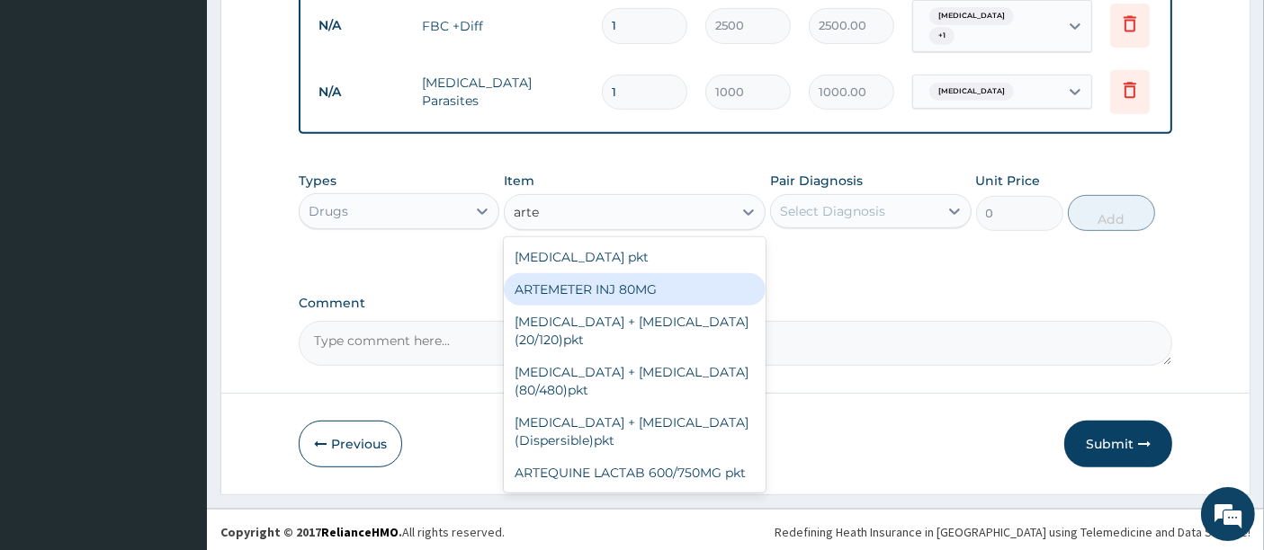
click at [604, 279] on div "ARTEMETER INJ 80MG" at bounding box center [635, 289] width 262 height 32
type input "700"
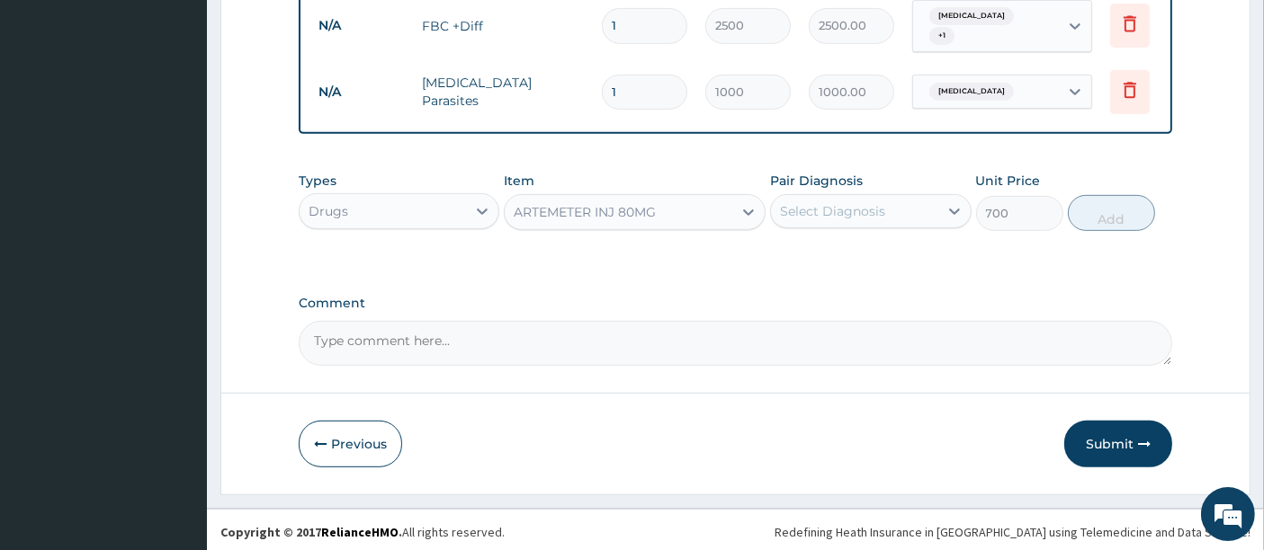
click at [861, 213] on div "Select Diagnosis" at bounding box center [832, 211] width 105 height 18
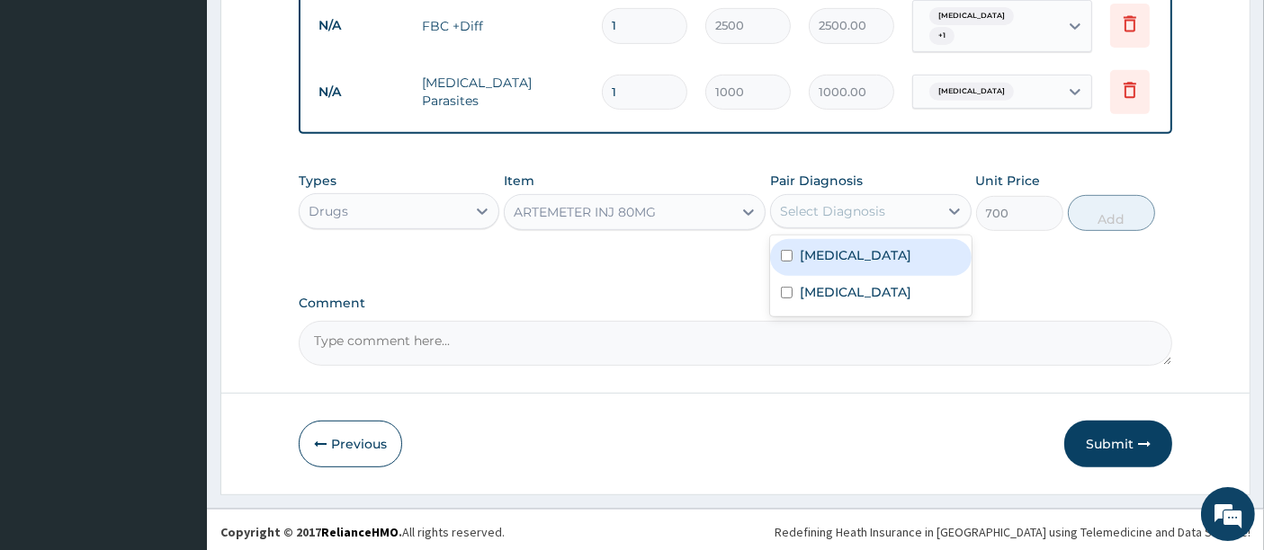
click at [810, 253] on label "Malaria" at bounding box center [856, 255] width 112 height 18
checkbox input "true"
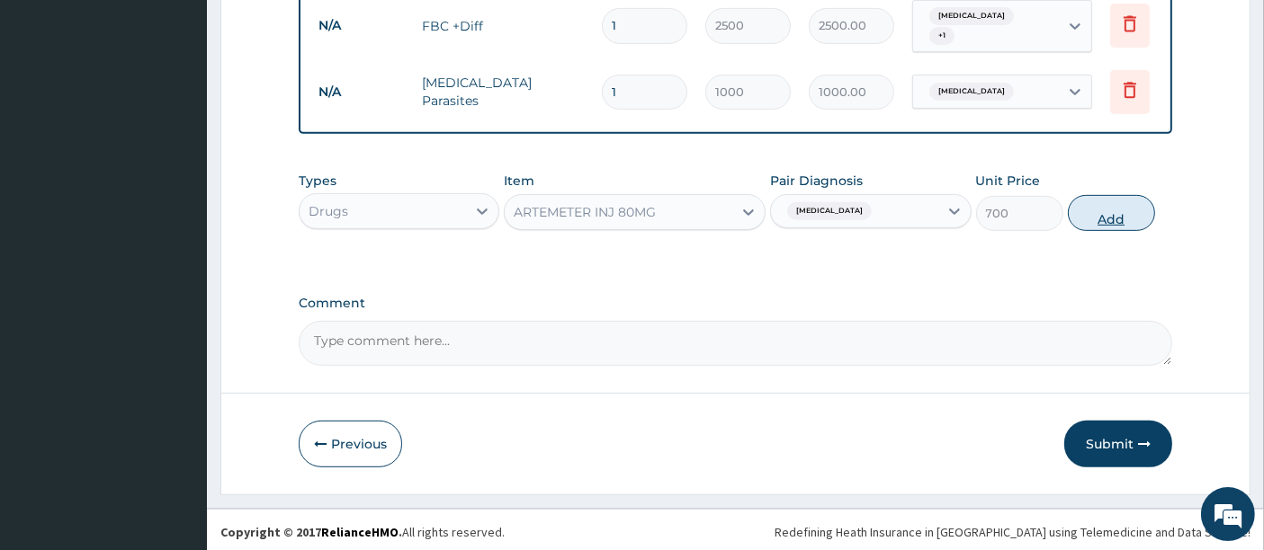
click at [1129, 201] on button "Add" at bounding box center [1111, 213] width 87 height 36
type input "0"
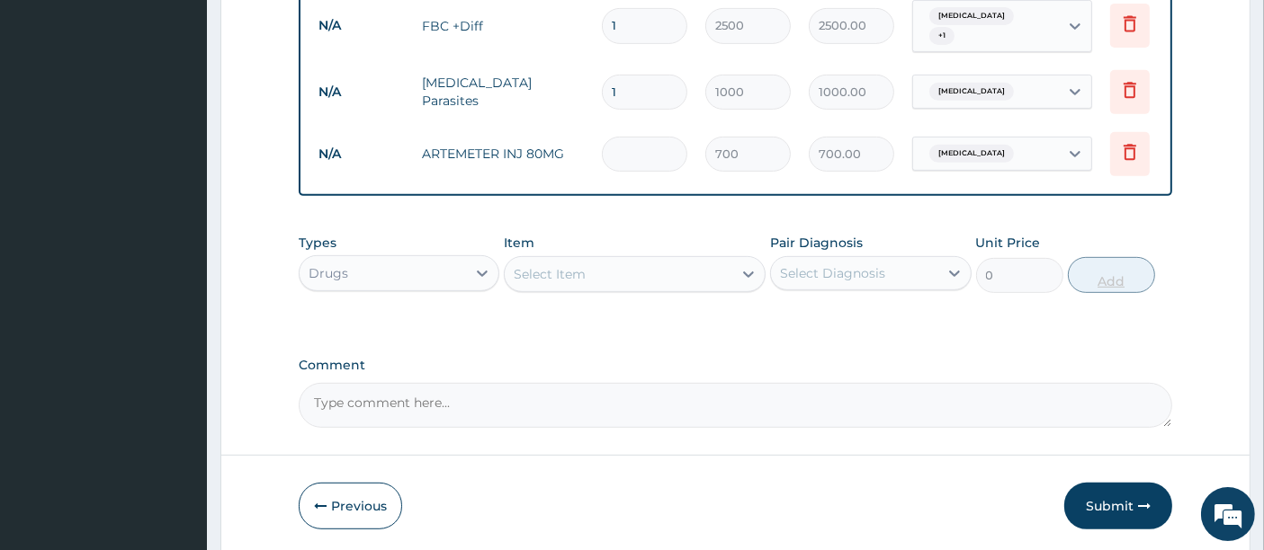
type input "0.00"
type input "6"
type input "4200.00"
type input "6"
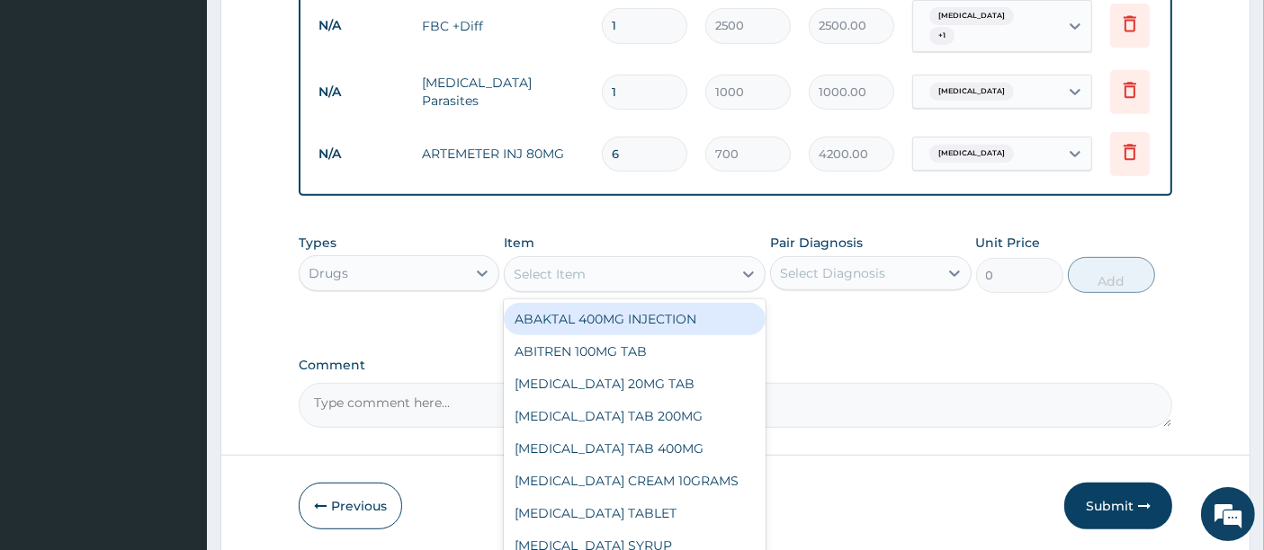
click at [695, 274] on div "Select Item" at bounding box center [619, 274] width 228 height 29
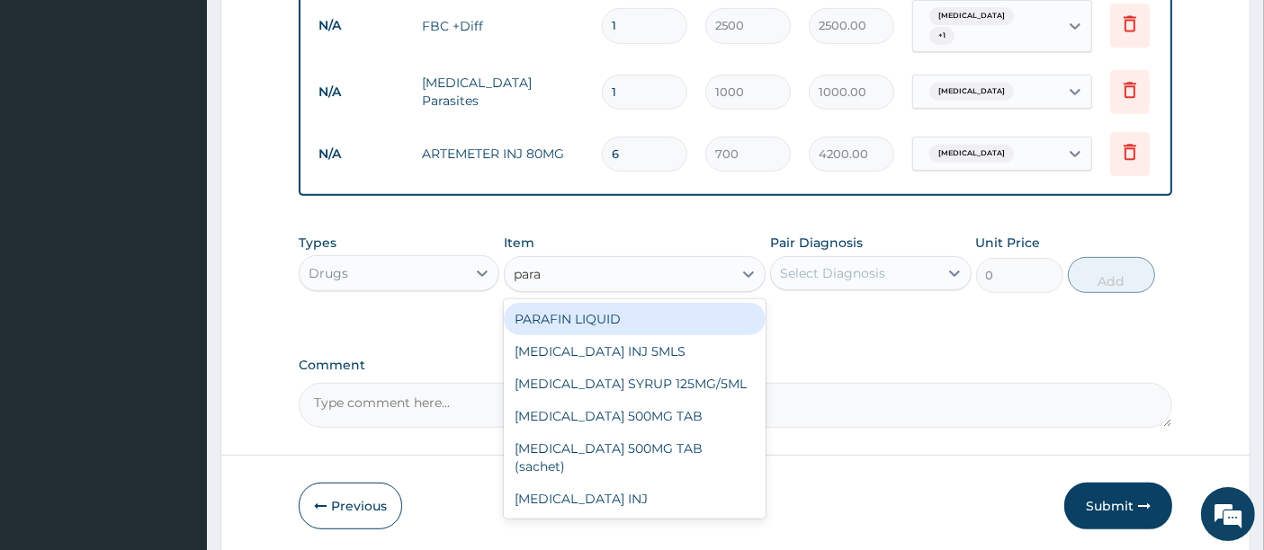
type input "parac"
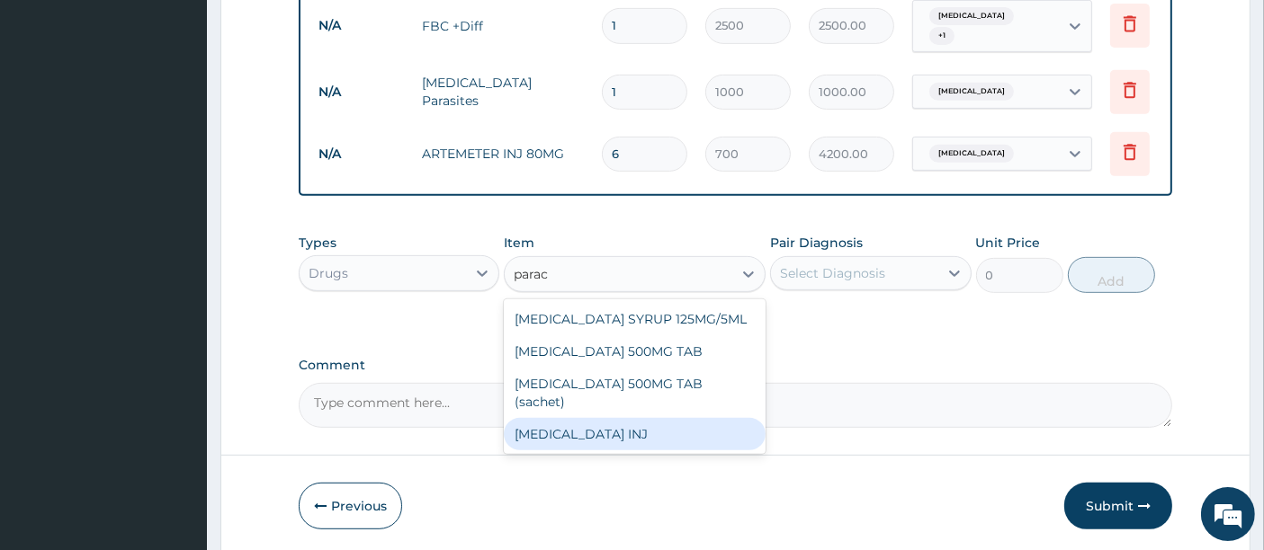
click at [607, 418] on div "PARACETAMOL INJ" at bounding box center [635, 434] width 262 height 32
type input "200"
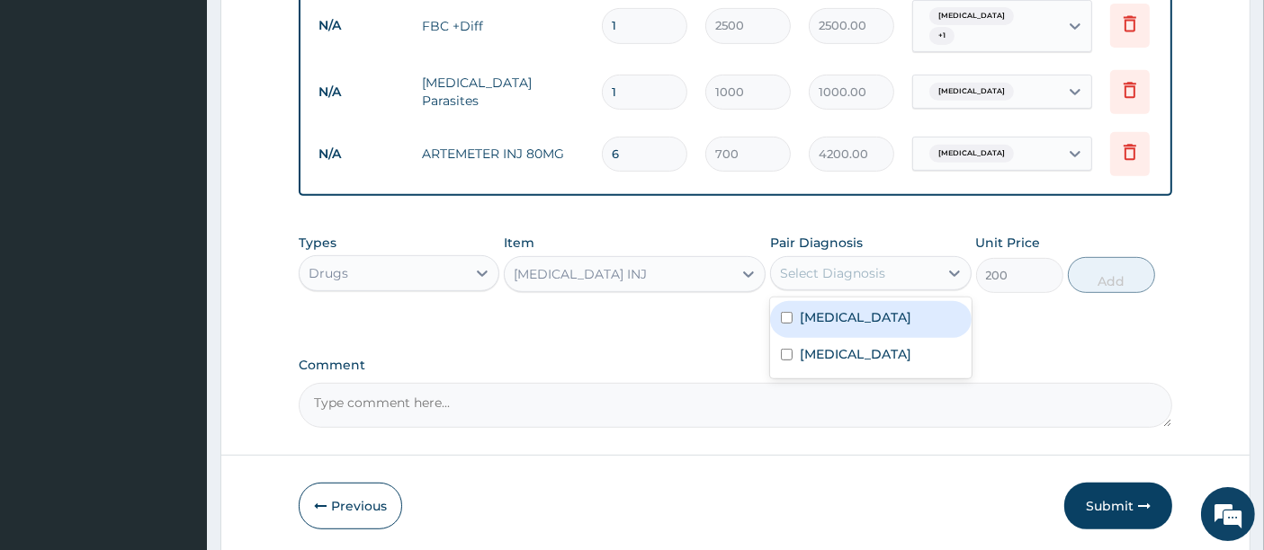
click at [847, 270] on div "Select Diagnosis" at bounding box center [832, 273] width 105 height 18
click at [808, 311] on label "Malaria" at bounding box center [856, 318] width 112 height 18
checkbox input "true"
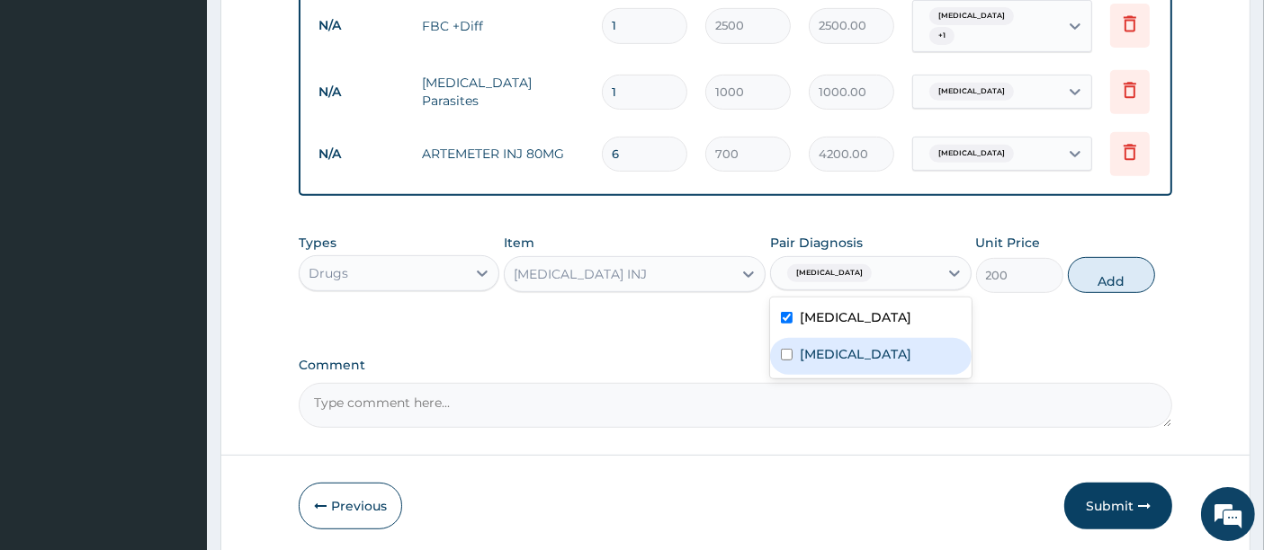
click at [798, 361] on div "Sepsis" at bounding box center [870, 356] width 201 height 37
checkbox input "true"
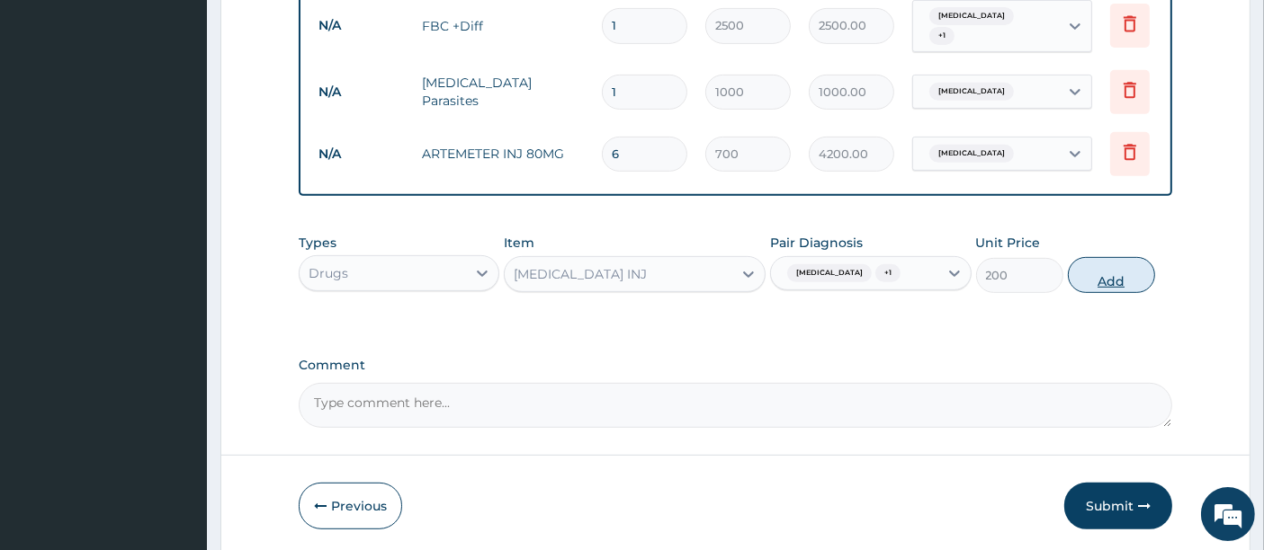
click at [1099, 262] on button "Add" at bounding box center [1111, 275] width 87 height 36
type input "0"
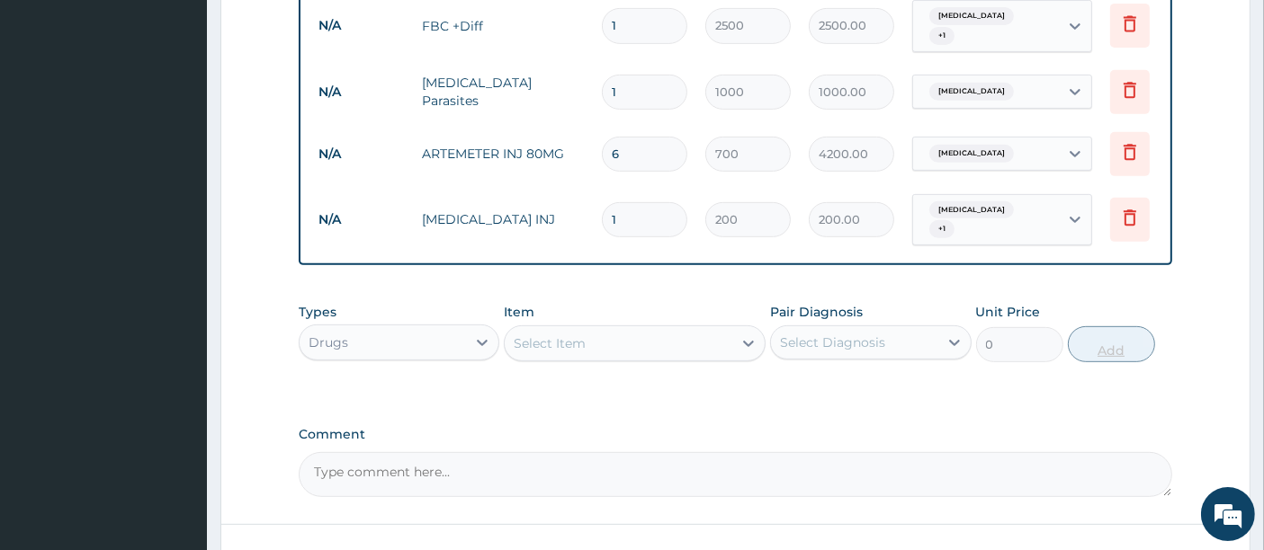
type input "0.00"
type input "5"
type input "1000.00"
type input "0.00"
type input "6"
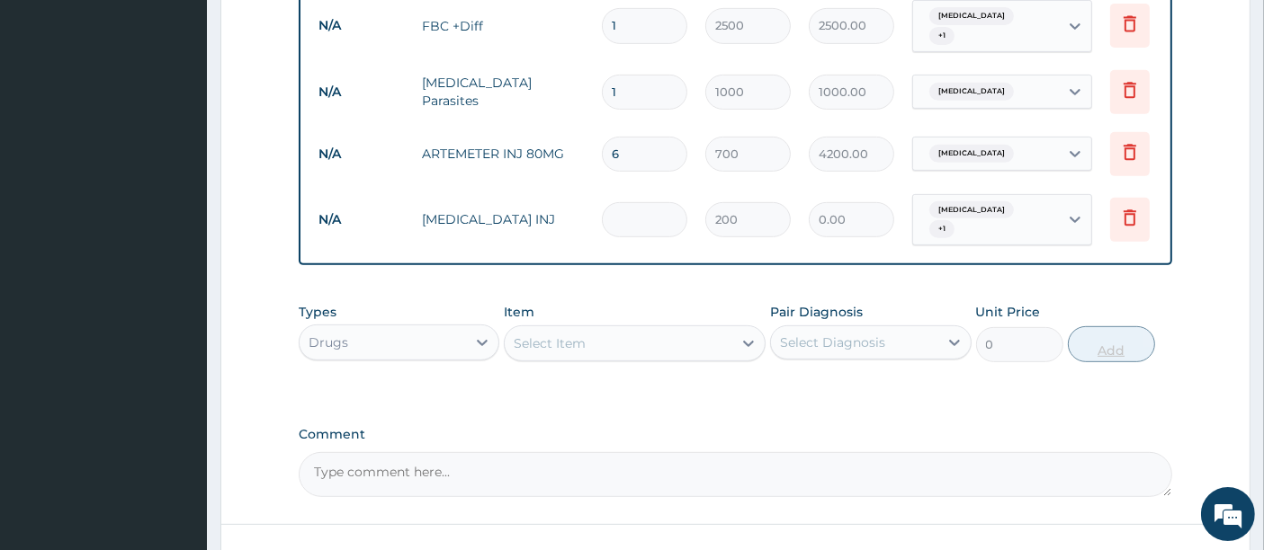
type input "1200.00"
type input "6"
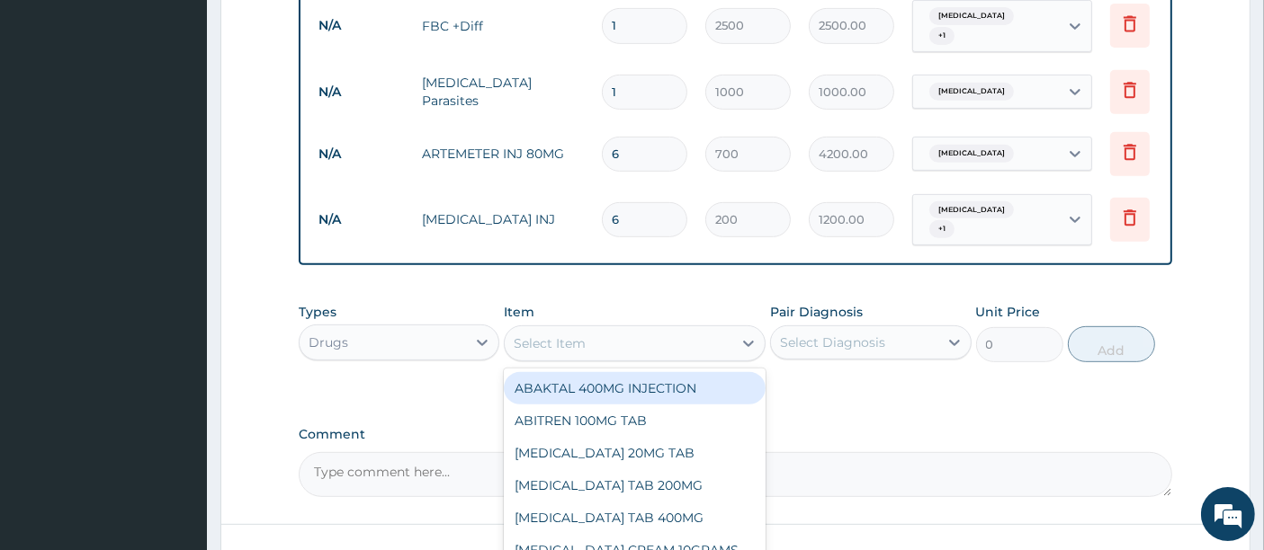
click at [662, 335] on div "Select Item" at bounding box center [619, 343] width 228 height 29
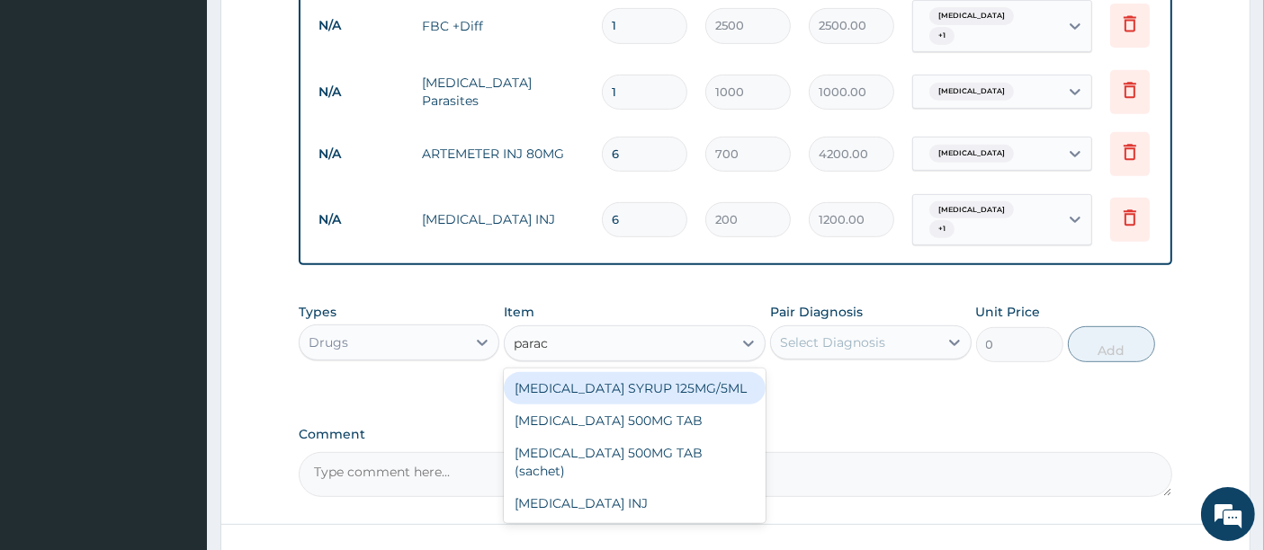
type input "parace"
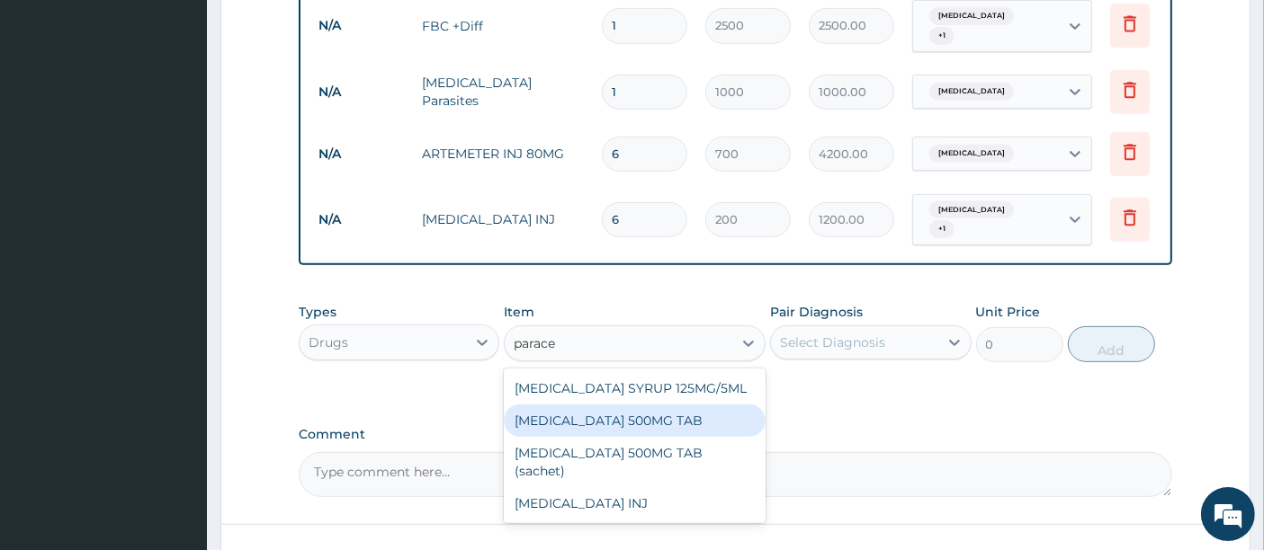
click at [647, 422] on div "PARACETAMOL 500MG TAB" at bounding box center [635, 421] width 262 height 32
type input "50"
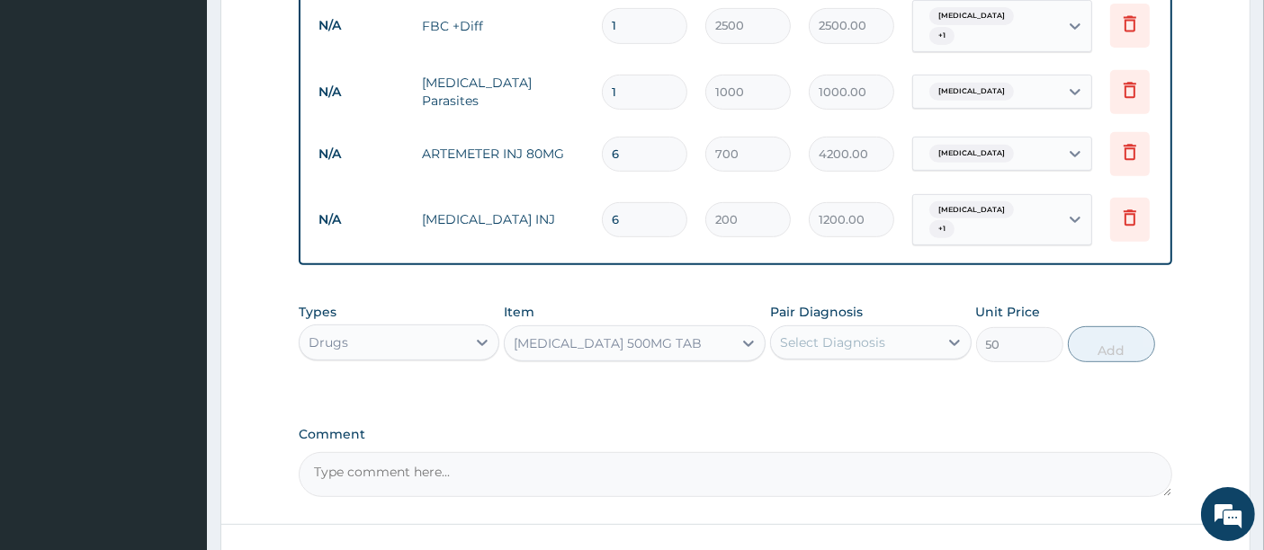
click at [881, 334] on div "Select Diagnosis" at bounding box center [832, 343] width 105 height 18
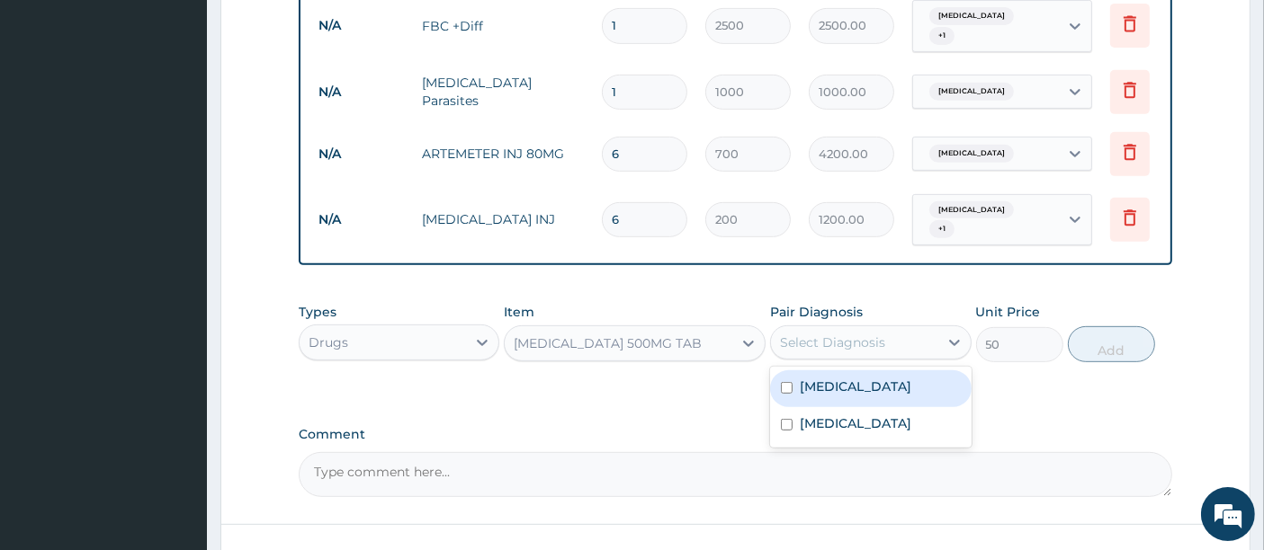
click at [809, 381] on label "Malaria" at bounding box center [856, 387] width 112 height 18
checkbox input "true"
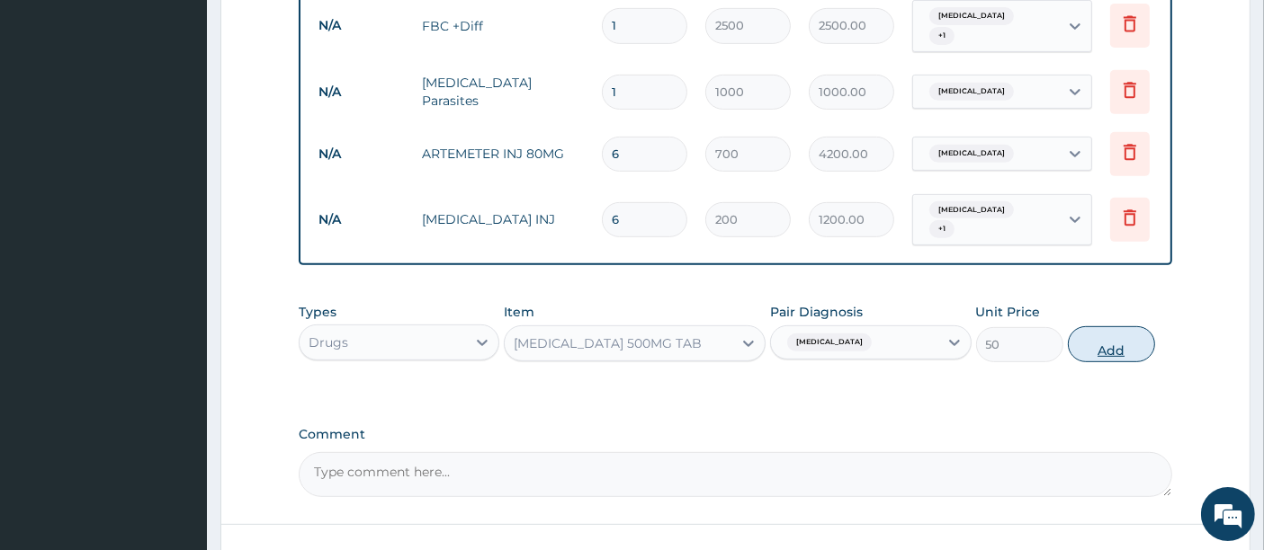
click at [1103, 343] on button "Add" at bounding box center [1111, 344] width 87 height 36
type input "0"
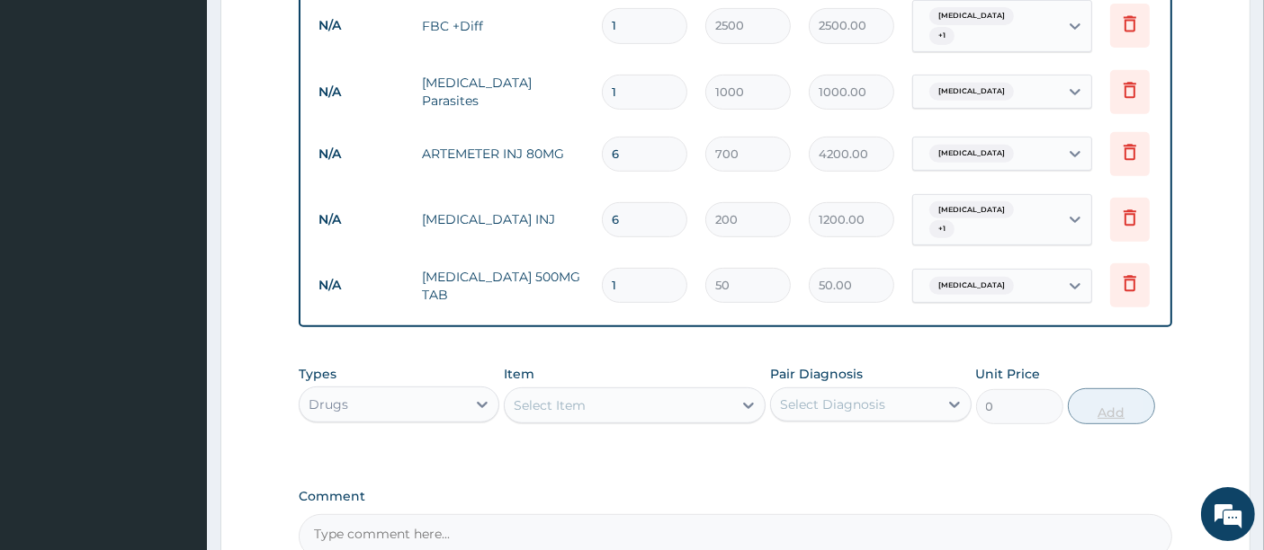
type input "18"
type input "900.00"
type input "18"
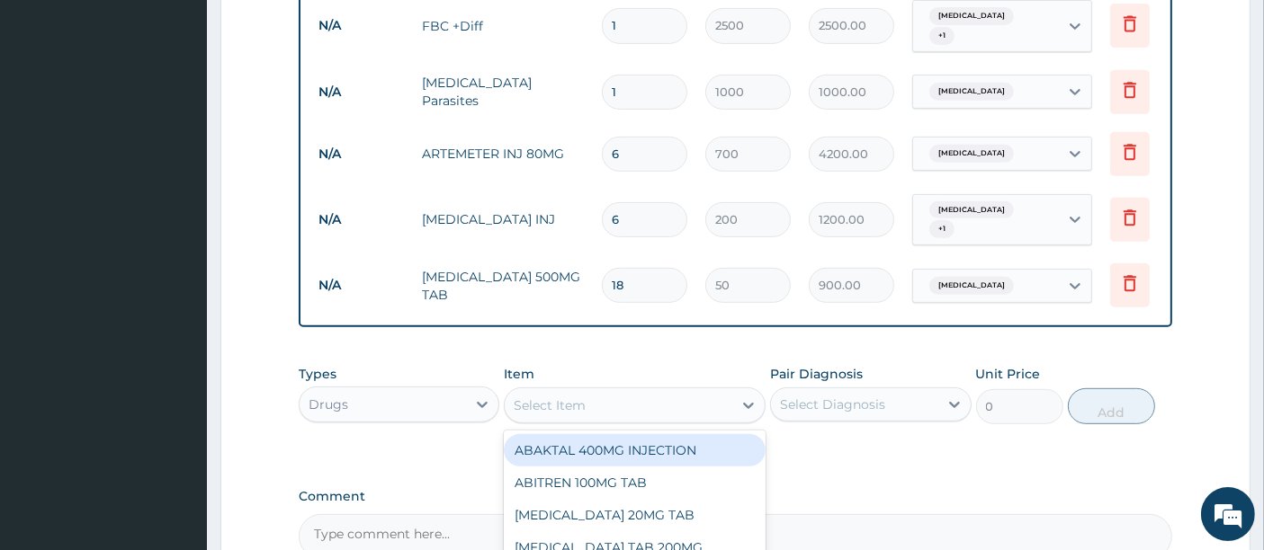
click at [673, 402] on div "Select Item" at bounding box center [619, 405] width 228 height 29
type input "cefuro"
click at [641, 437] on div "CEFUROXIME 500MG TAB" at bounding box center [635, 450] width 262 height 32
type input "250"
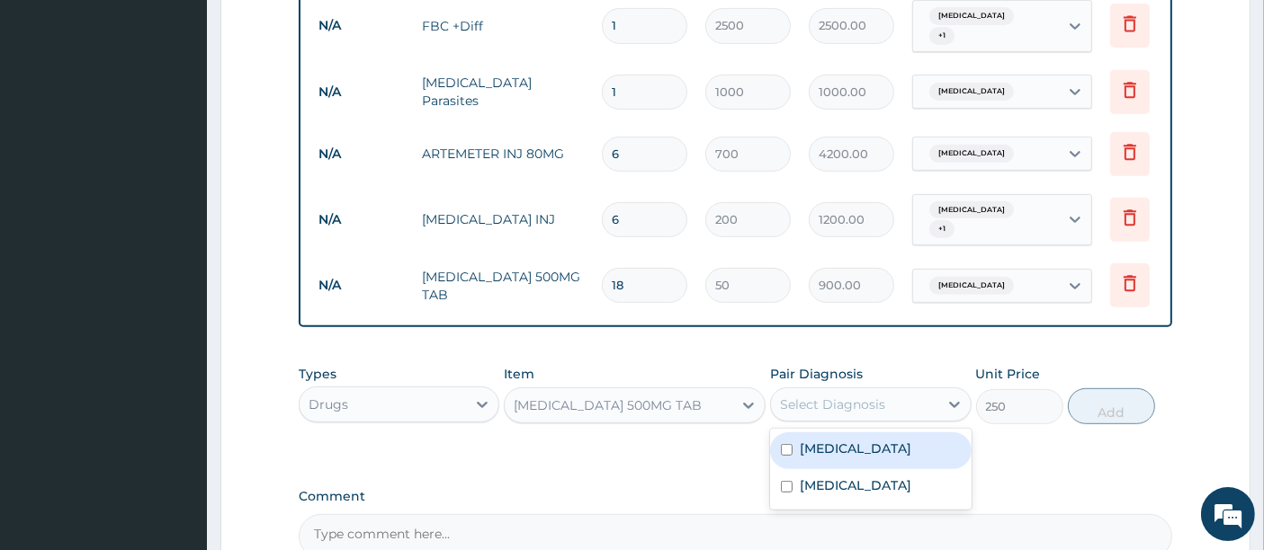
click at [853, 396] on div "Select Diagnosis" at bounding box center [832, 405] width 105 height 18
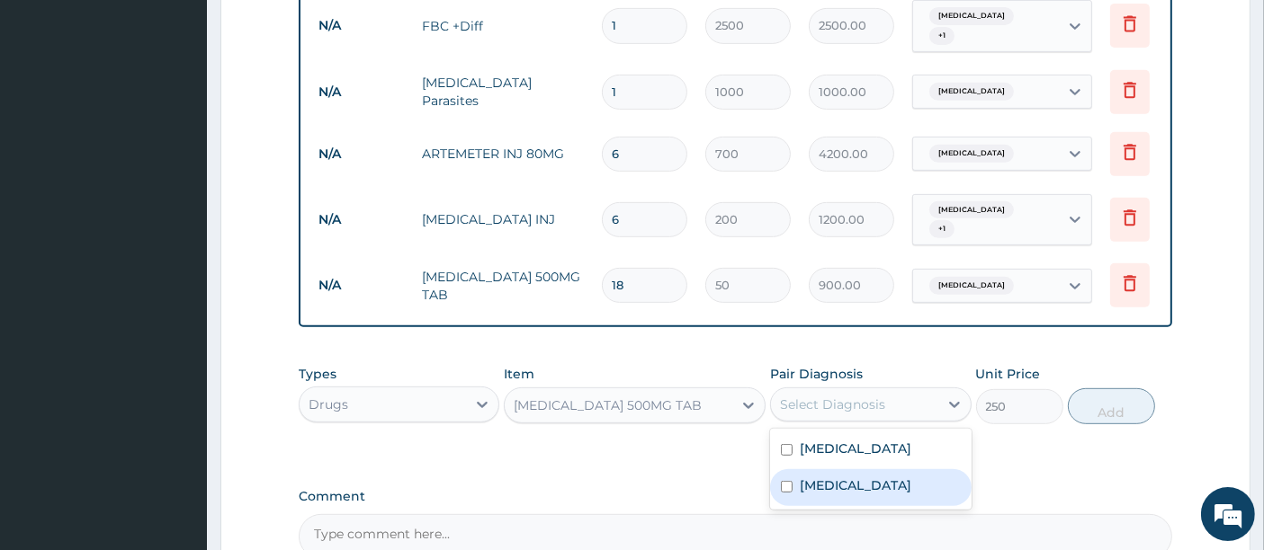
click at [827, 477] on label "Sepsis" at bounding box center [856, 486] width 112 height 18
checkbox input "true"
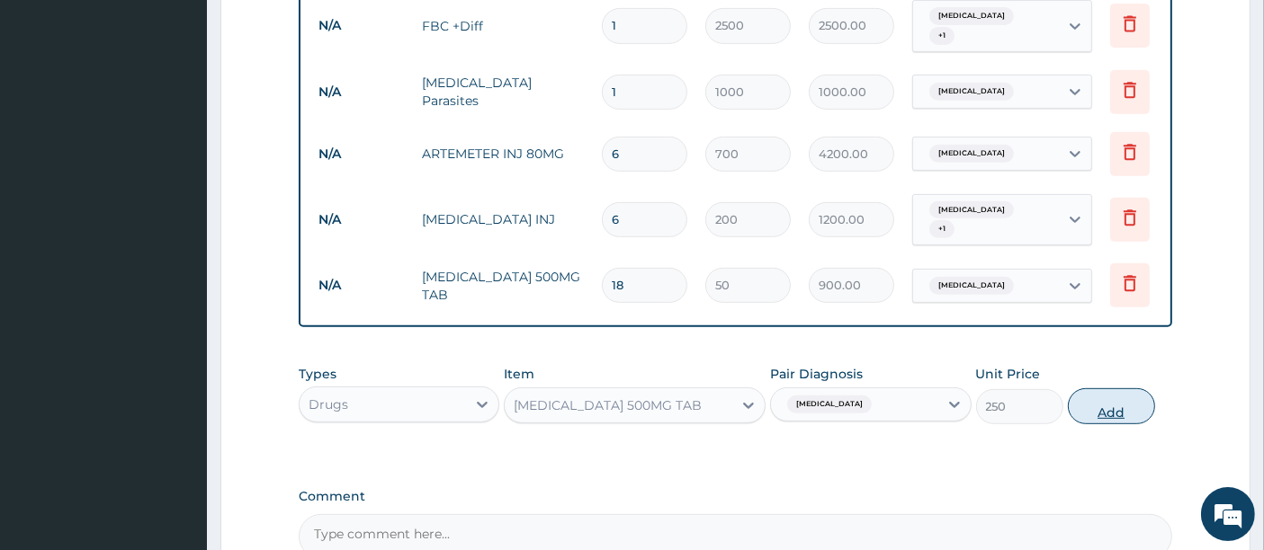
click at [1095, 398] on button "Add" at bounding box center [1111, 407] width 87 height 36
type input "0"
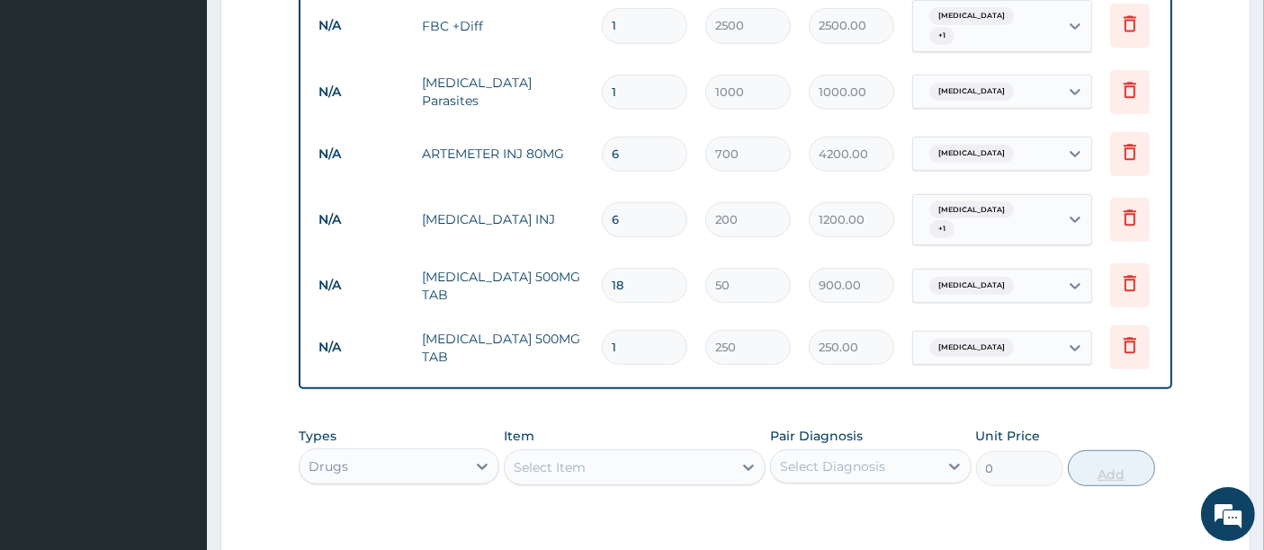
type input "10"
type input "2500.00"
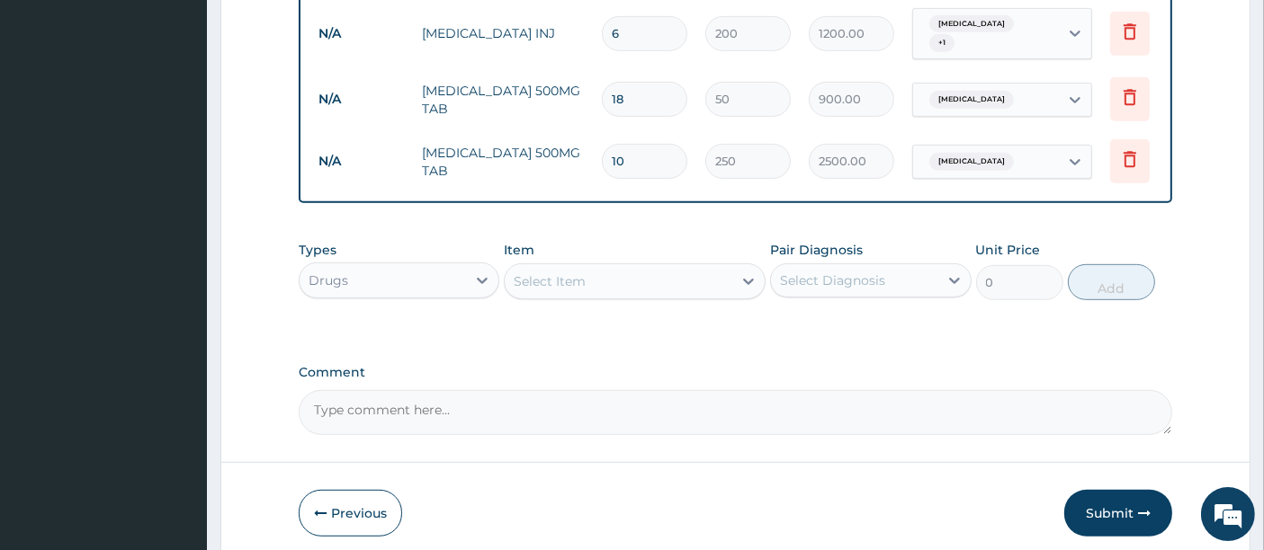
scroll to position [1009, 0]
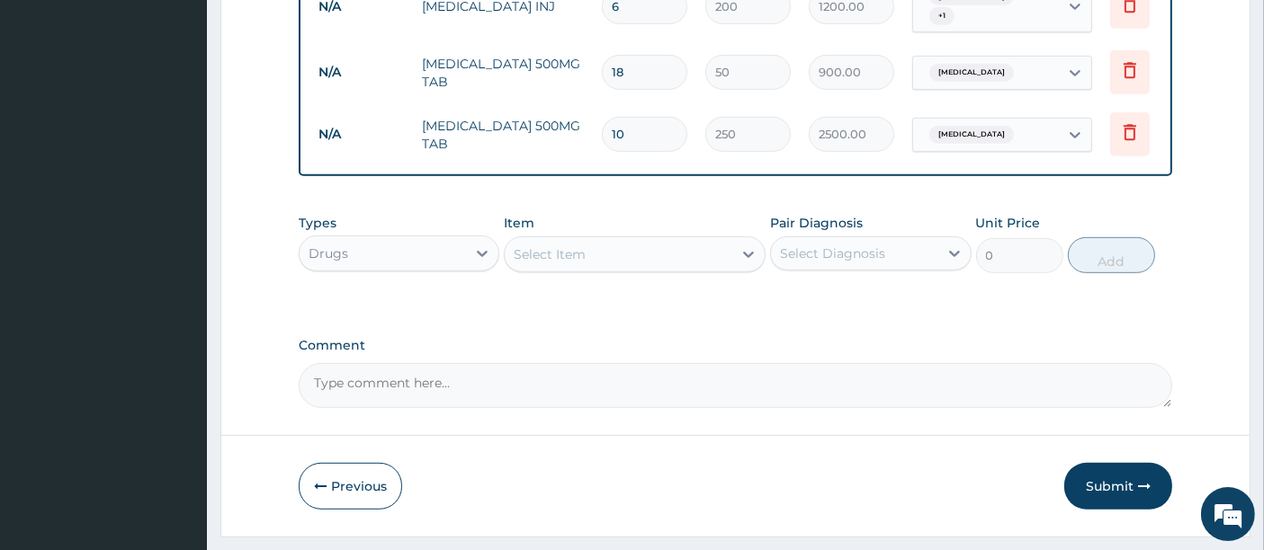
type input "10"
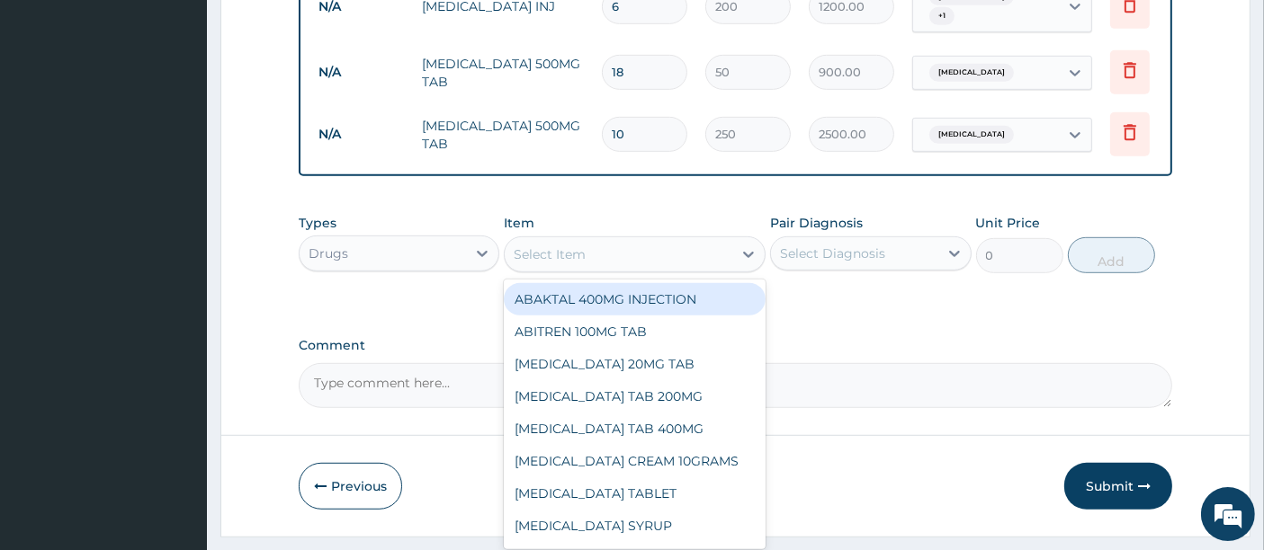
click at [696, 243] on div "Select Item" at bounding box center [619, 254] width 228 height 29
type input "lora"
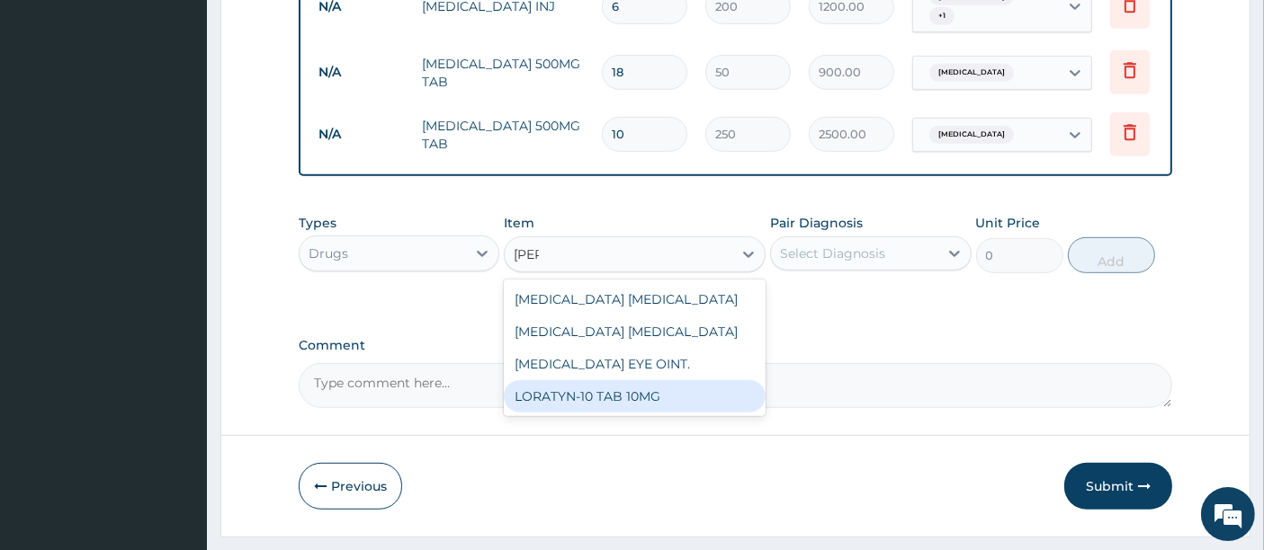
click at [631, 391] on div "LORATYN-10 TAB 10MG" at bounding box center [635, 396] width 262 height 32
type input "40"
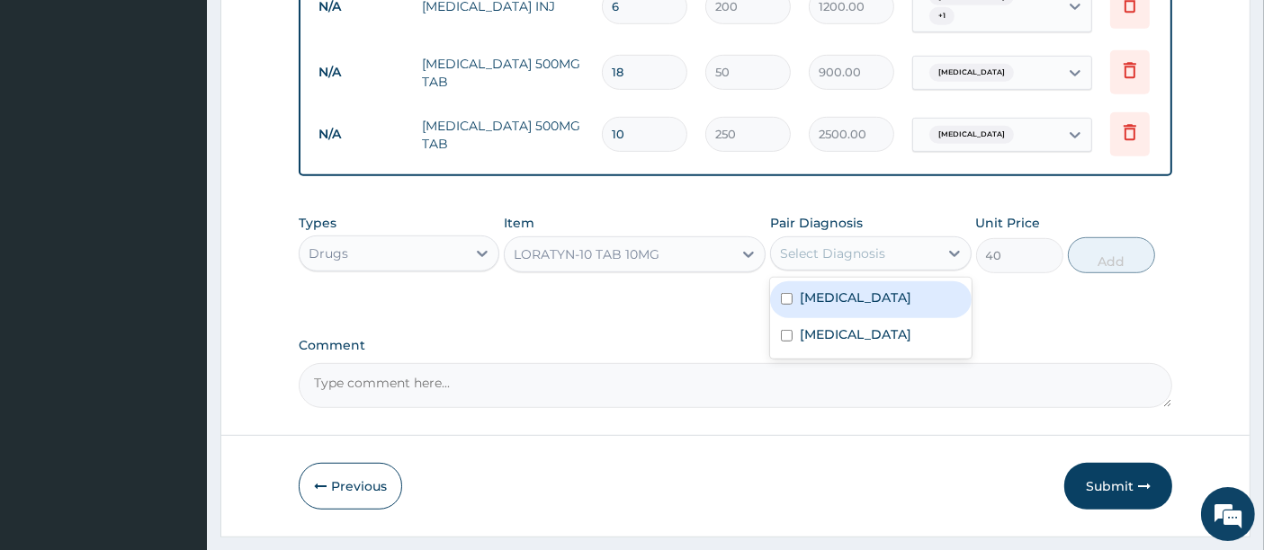
click at [864, 245] on div "Select Diagnosis" at bounding box center [832, 254] width 105 height 18
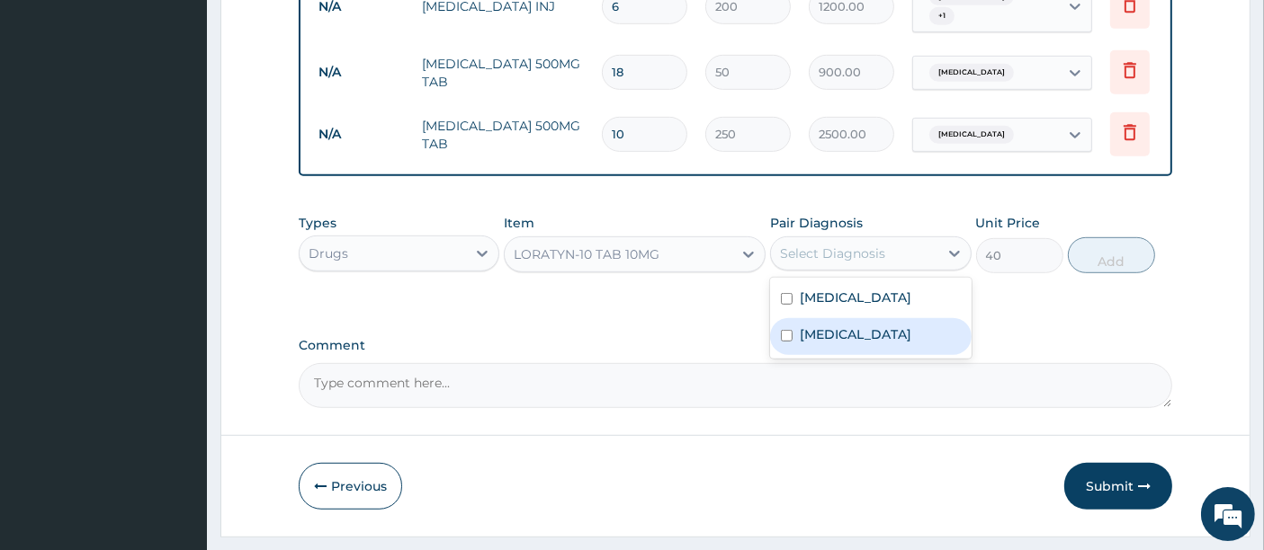
click at [808, 335] on div "Sepsis" at bounding box center [870, 336] width 201 height 37
checkbox input "true"
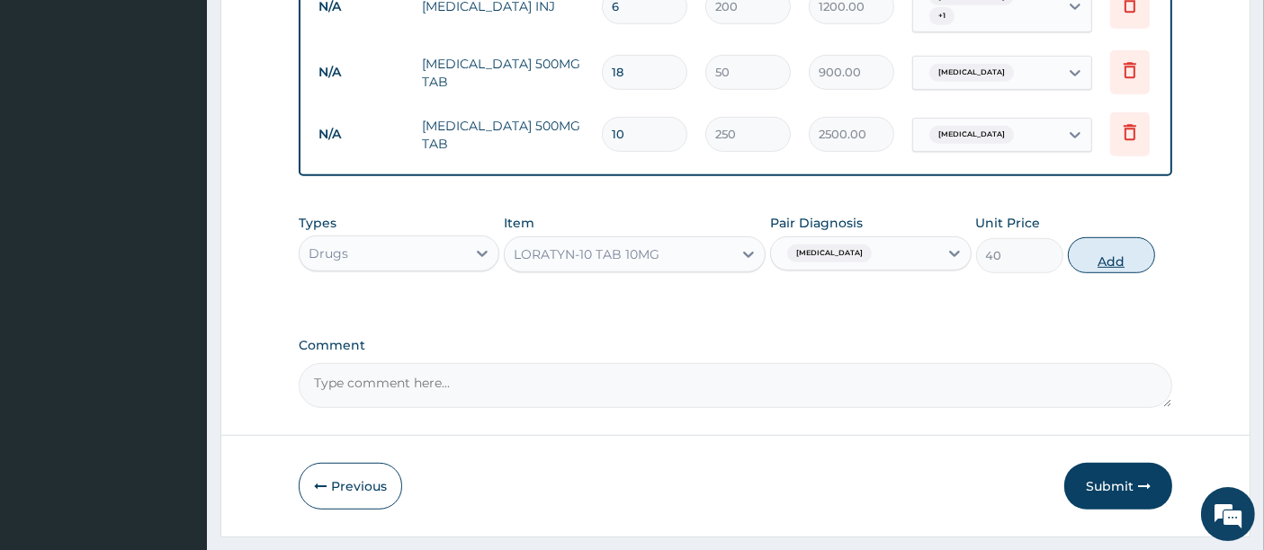
click at [1093, 260] on button "Add" at bounding box center [1111, 255] width 87 height 36
type input "0"
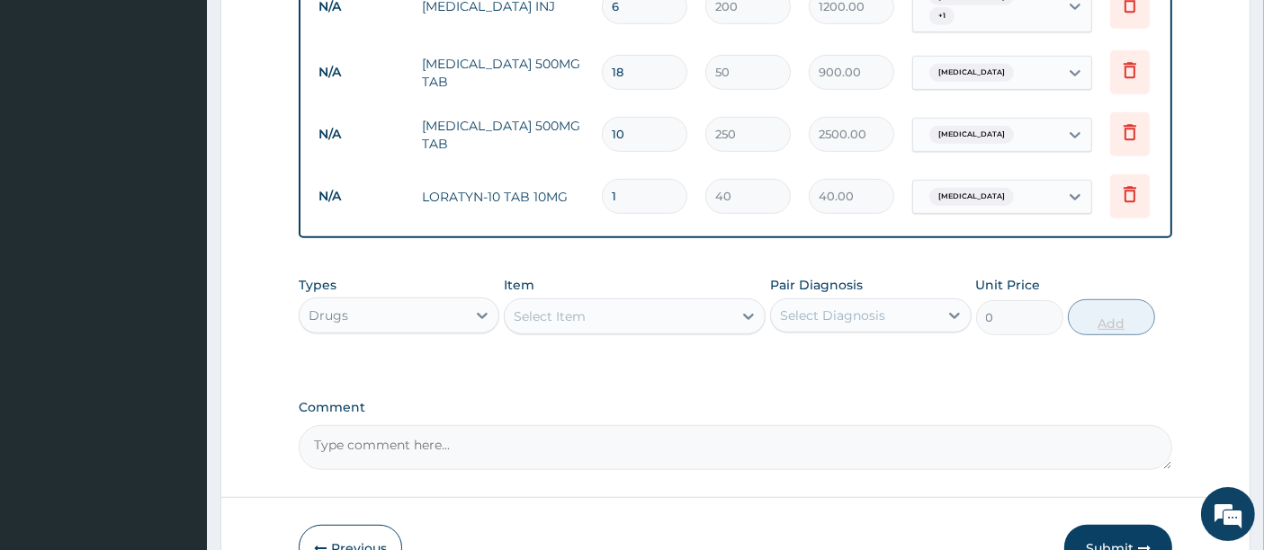
type input "10"
type input "400.00"
type input "10"
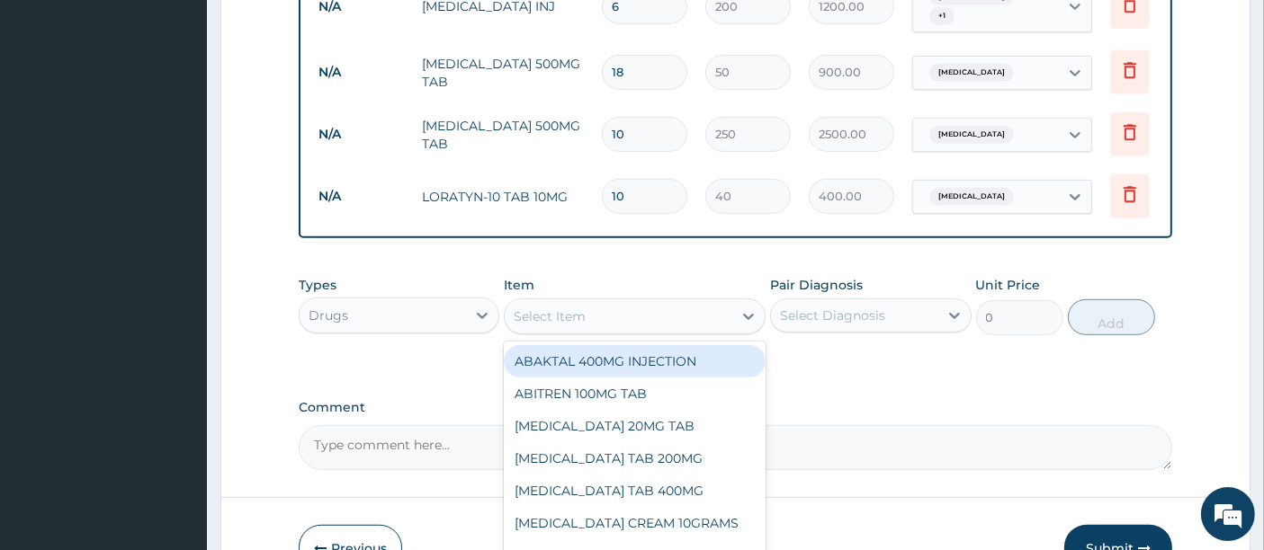
click at [617, 302] on div "Select Item" at bounding box center [619, 316] width 228 height 29
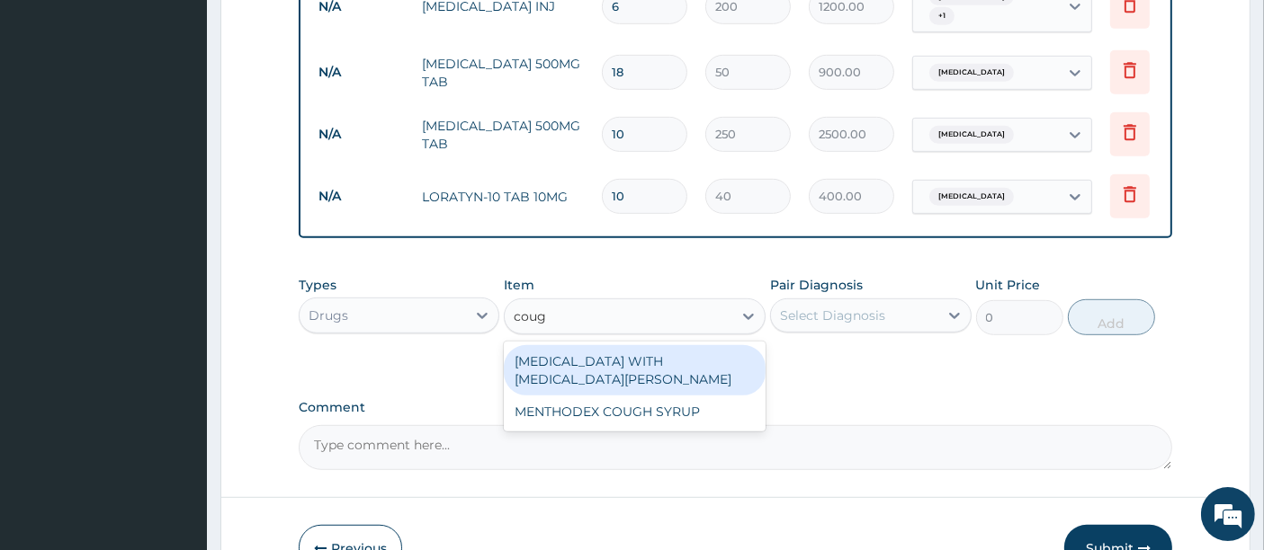
type input "cough"
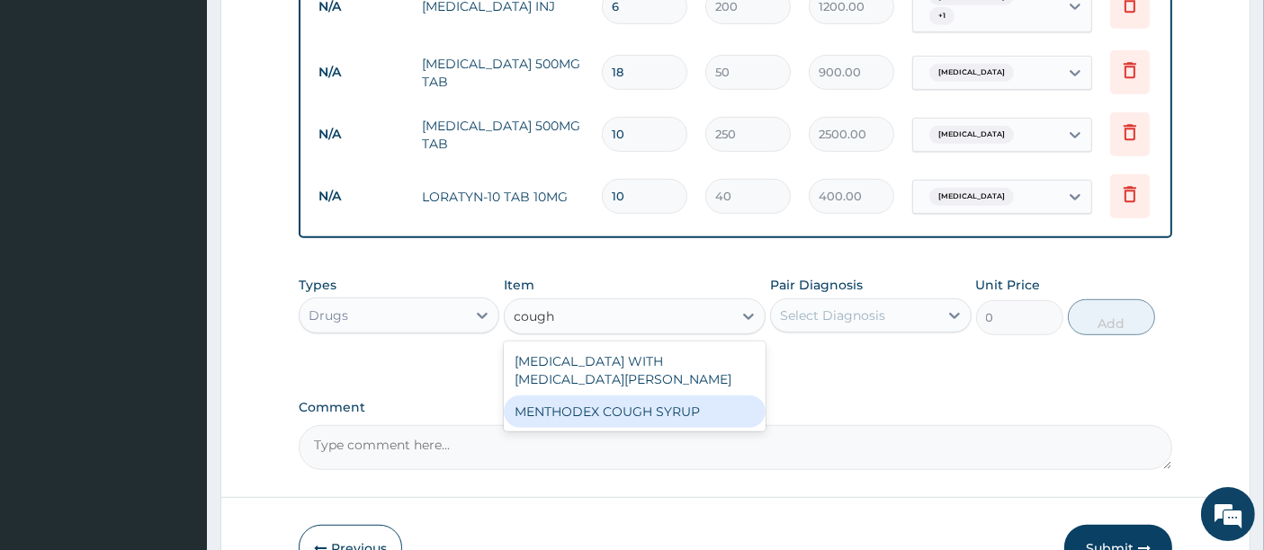
click at [586, 396] on div "MENTHODEX COUGH SYRUP" at bounding box center [635, 412] width 262 height 32
type input "800"
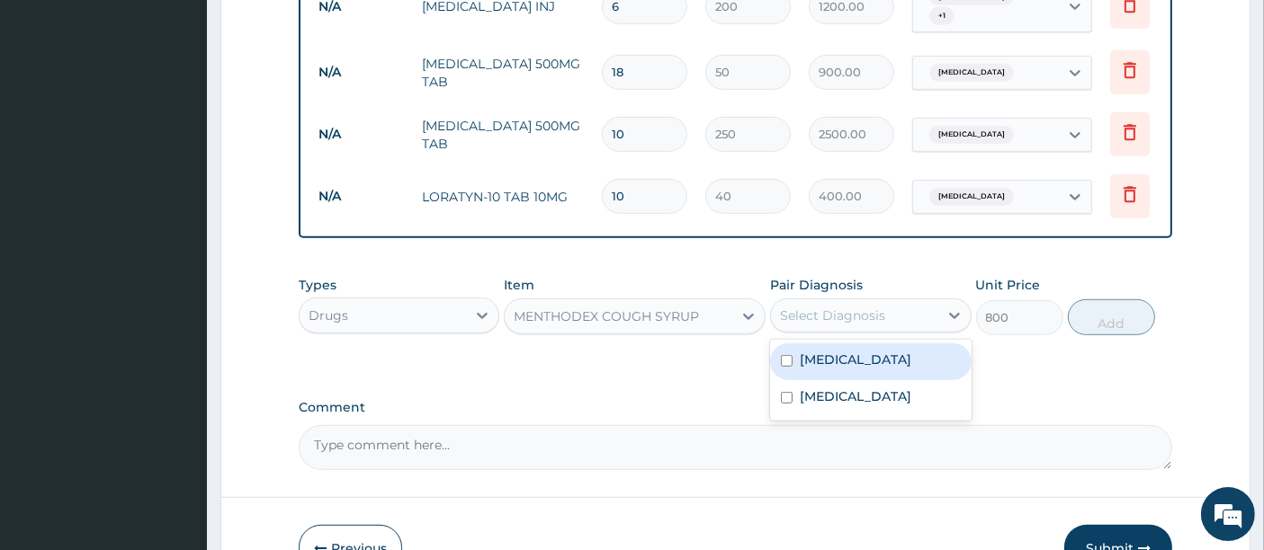
click at [880, 307] on div "Select Diagnosis" at bounding box center [832, 316] width 105 height 18
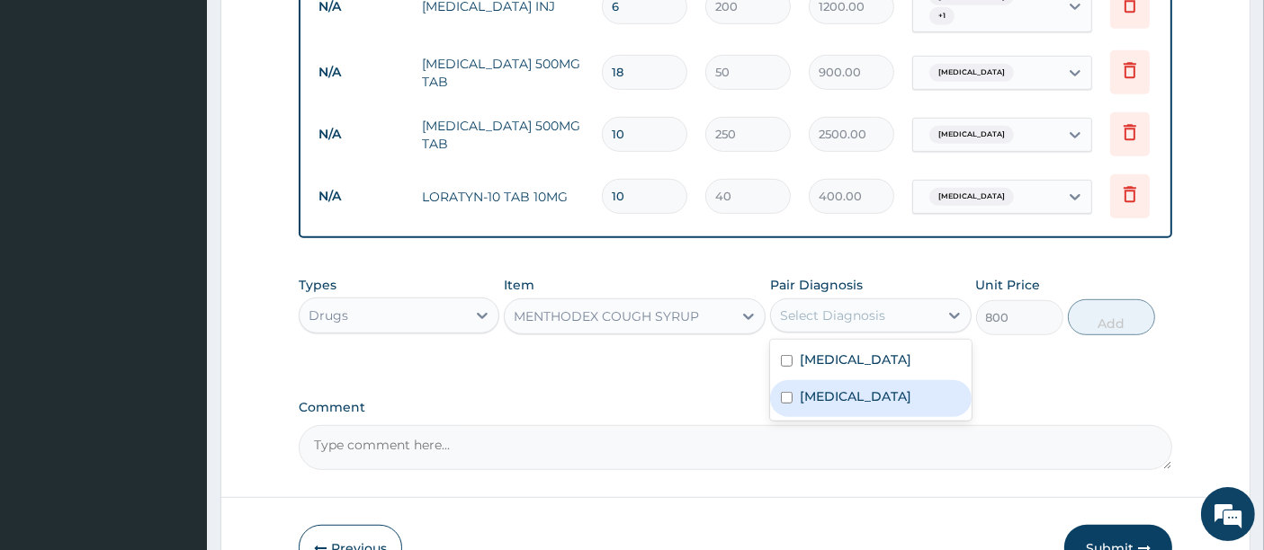
click at [832, 388] on label "Sepsis" at bounding box center [856, 397] width 112 height 18
checkbox input "true"
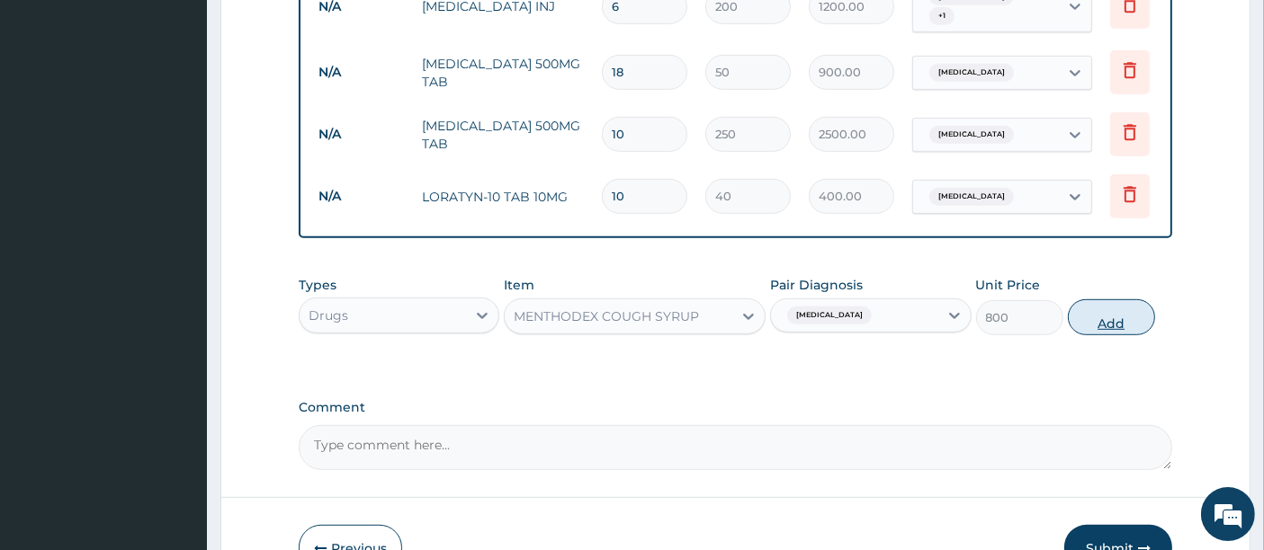
click at [1107, 303] on button "Add" at bounding box center [1111, 318] width 87 height 36
type input "0"
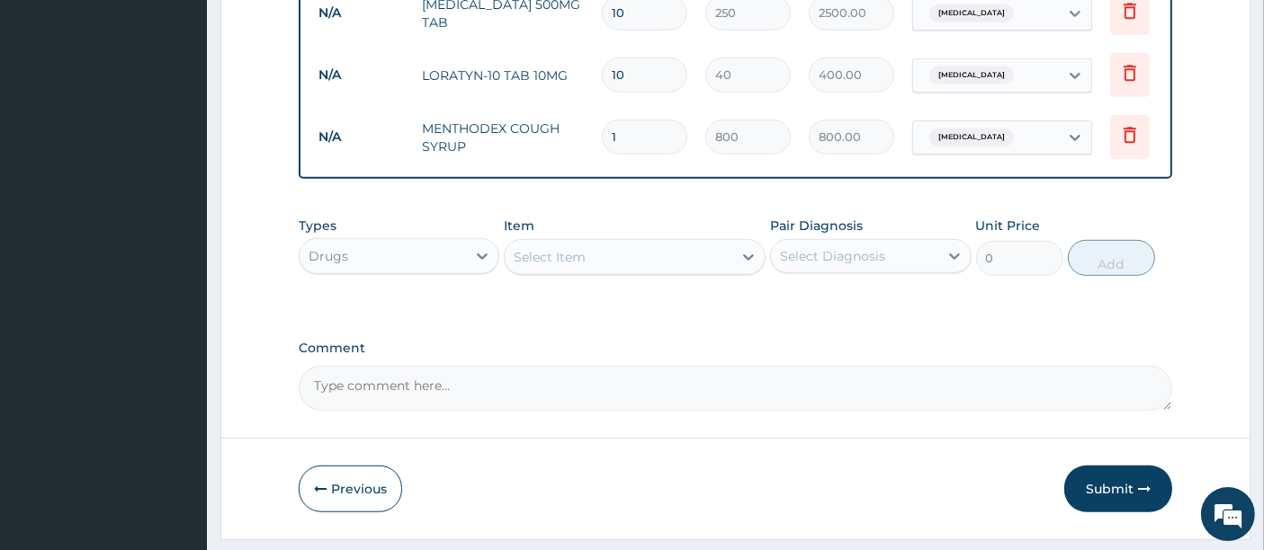
scroll to position [1169, 0]
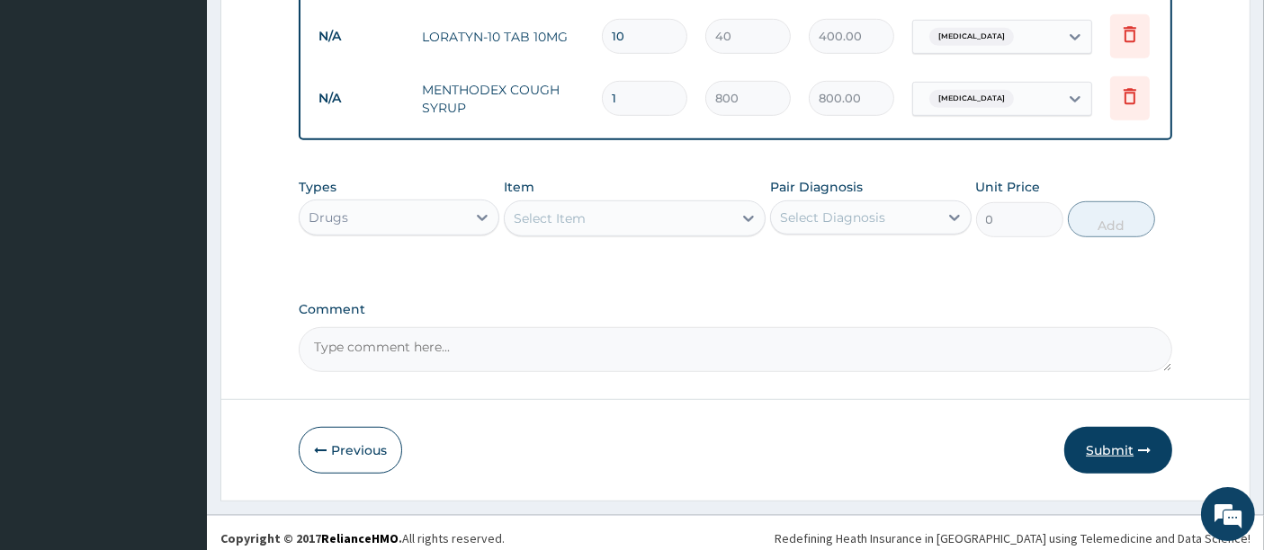
click at [1107, 438] on button "Submit" at bounding box center [1118, 450] width 108 height 47
